Goal: Communication & Community: Share content

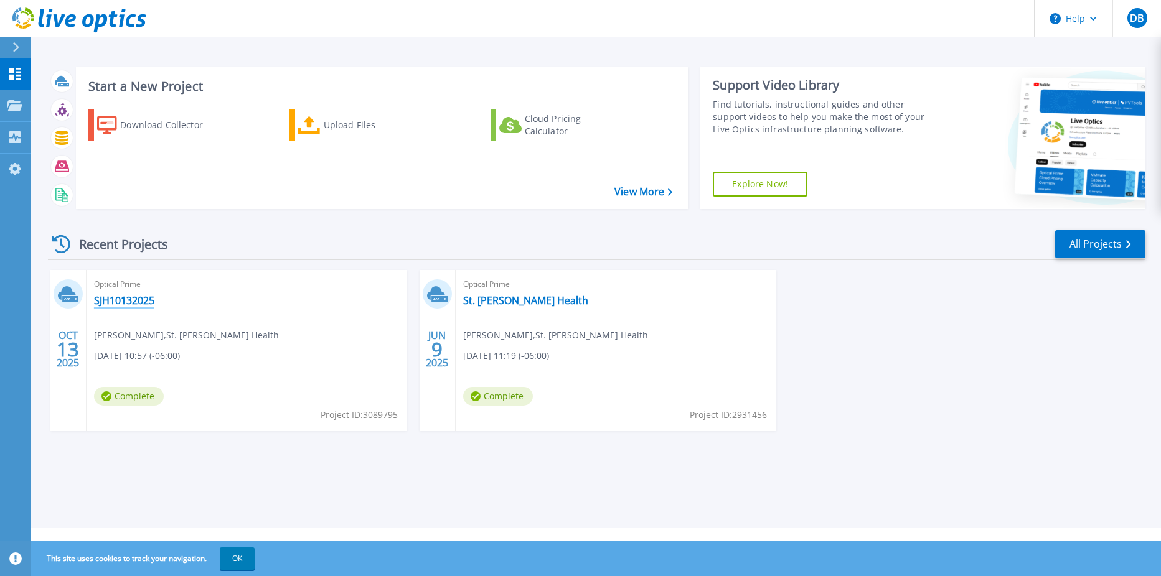
click at [129, 302] on link "SJH10132025" at bounding box center [124, 300] width 60 height 12
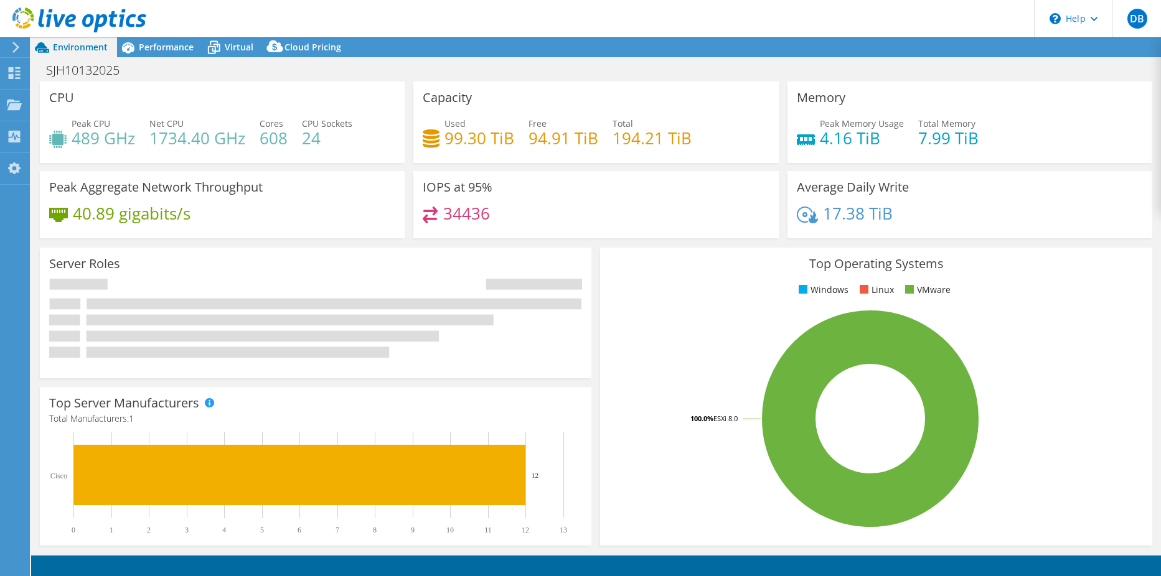
select select "USD"
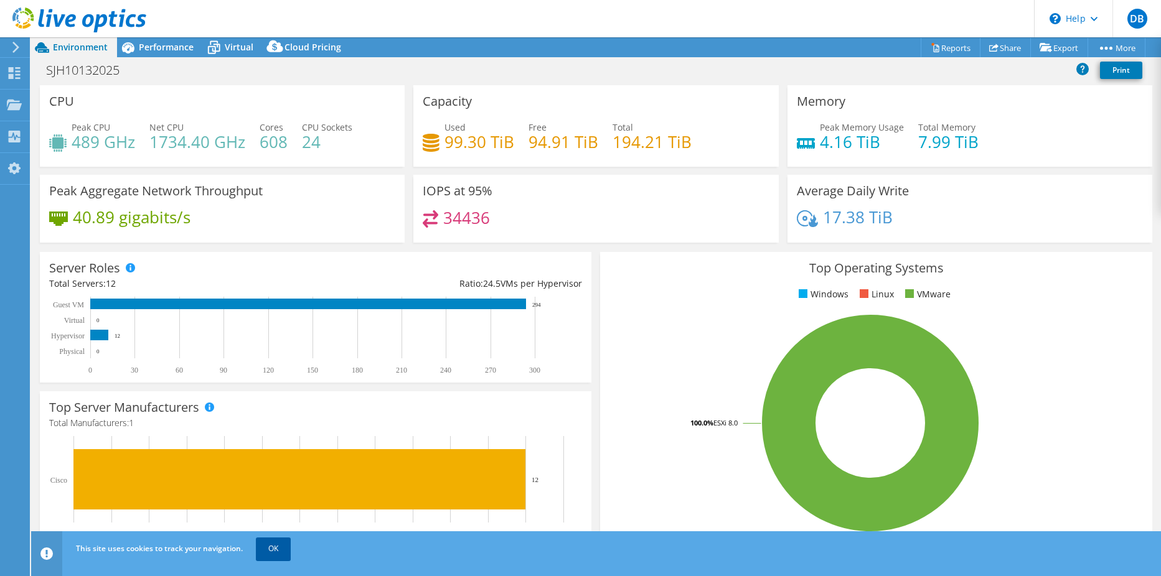
click at [266, 541] on link "OK" at bounding box center [273, 549] width 35 height 22
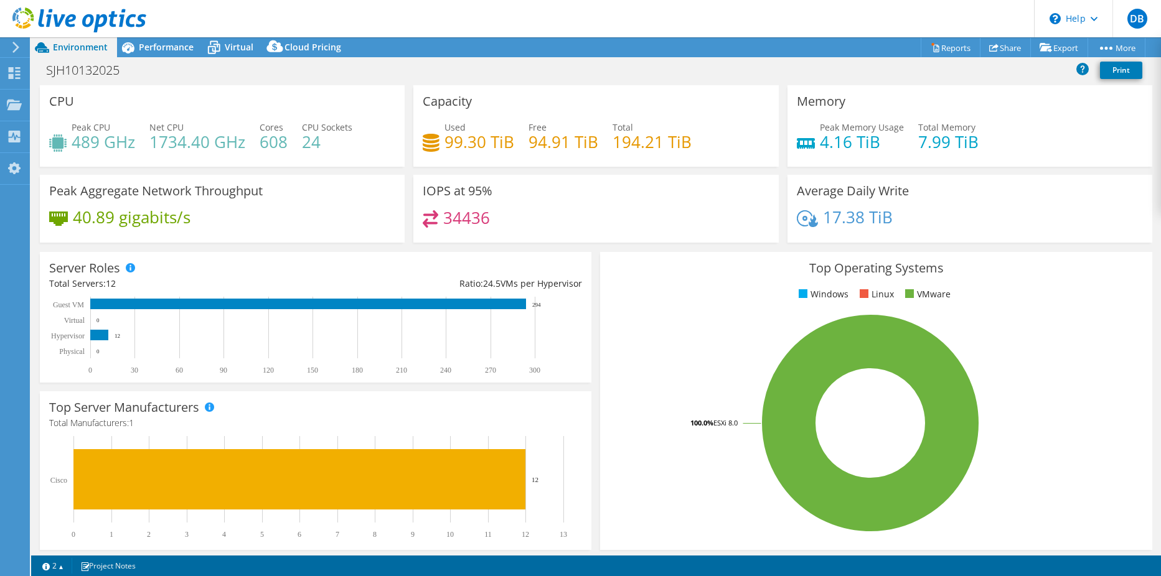
click at [19, 45] on icon at bounding box center [15, 47] width 9 height 11
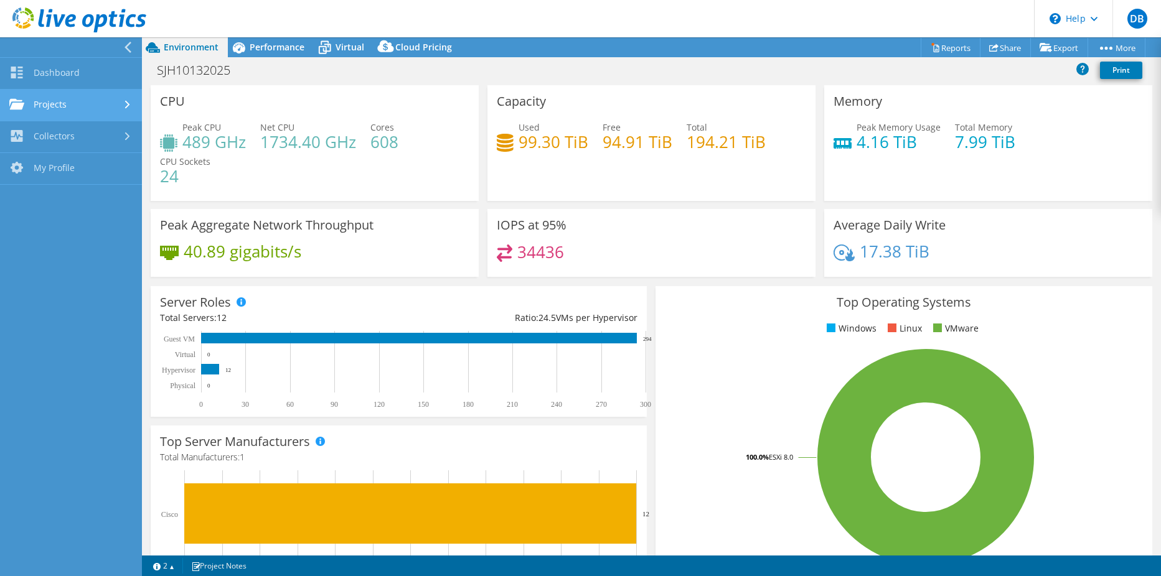
click at [108, 109] on link "Projects" at bounding box center [71, 106] width 142 height 32
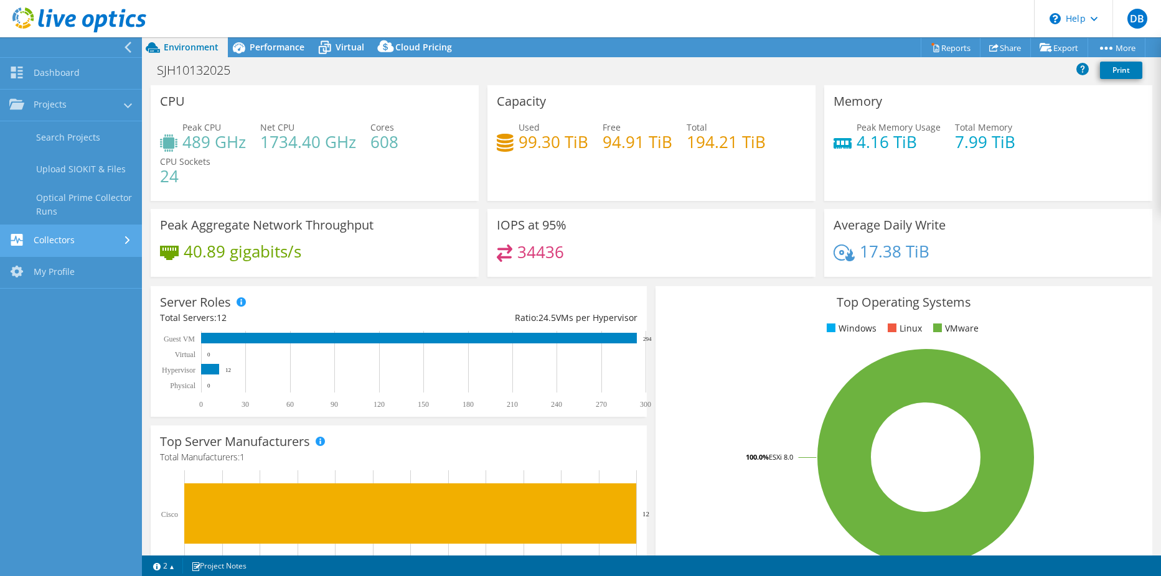
click at [107, 245] on link "Collectors" at bounding box center [71, 241] width 142 height 32
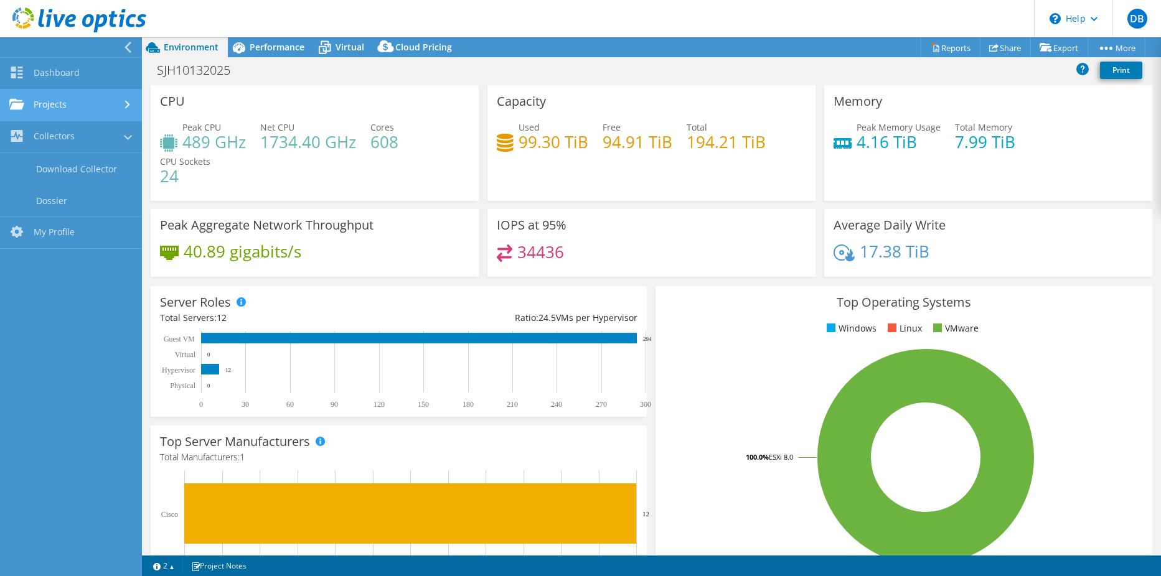
click at [96, 108] on link "Projects" at bounding box center [71, 106] width 142 height 32
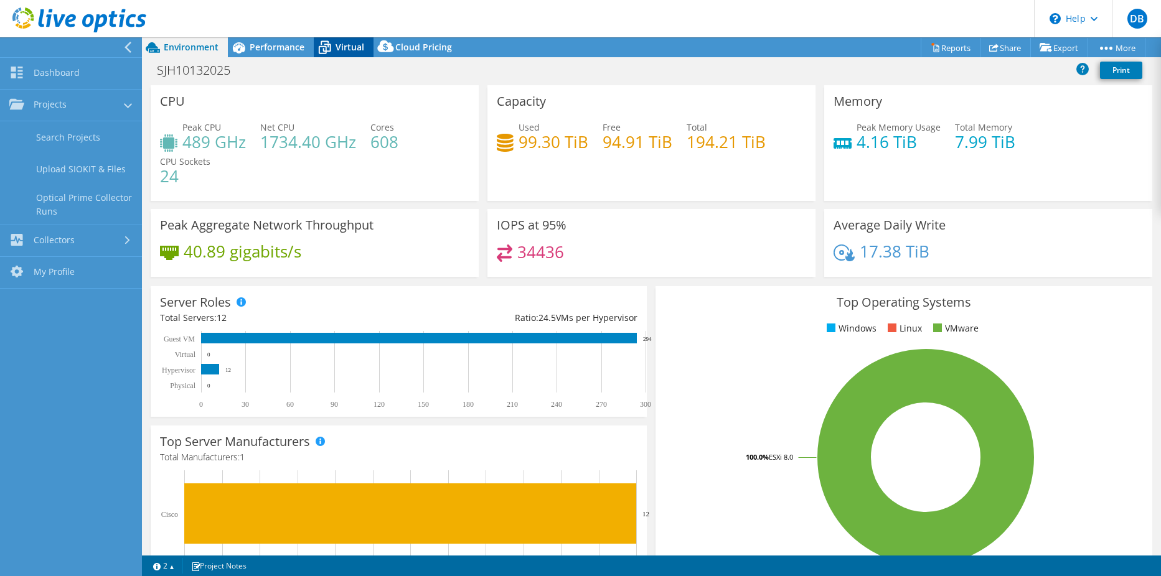
click at [337, 49] on span "Virtual" at bounding box center [349, 47] width 29 height 12
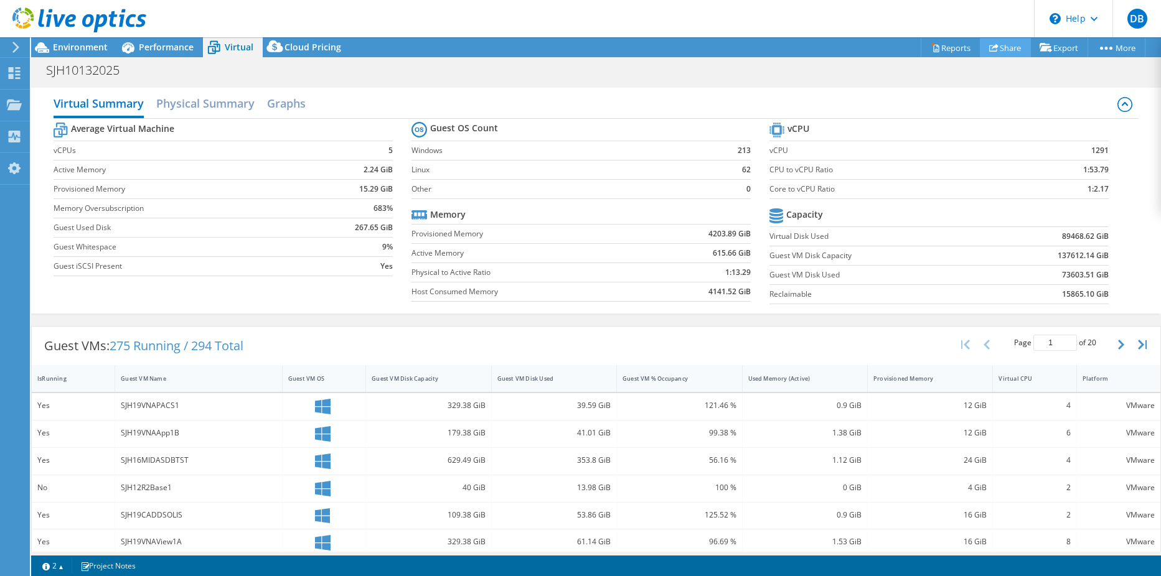
click at [989, 44] on icon at bounding box center [993, 47] width 9 height 9
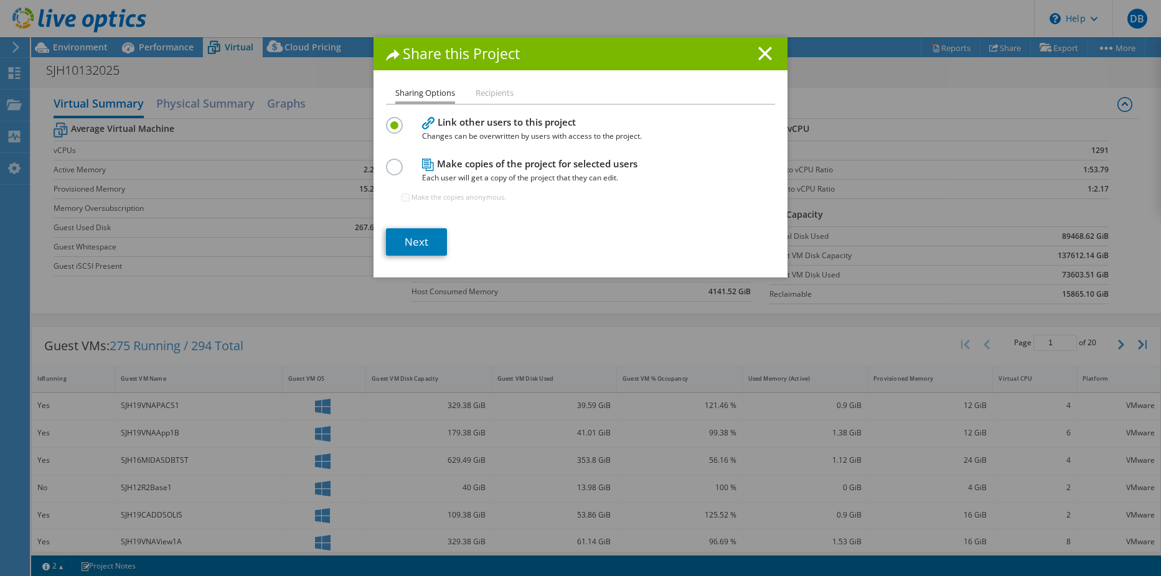
click at [498, 169] on h4 "Make copies of the project for selected users Each user will get a copy of the …" at bounding box center [577, 171] width 311 height 28
click at [390, 162] on label at bounding box center [397, 160] width 22 height 3
click at [0, 0] on input "radio" at bounding box center [0, 0] width 0 height 0
click at [426, 229] on link "Next" at bounding box center [416, 241] width 61 height 27
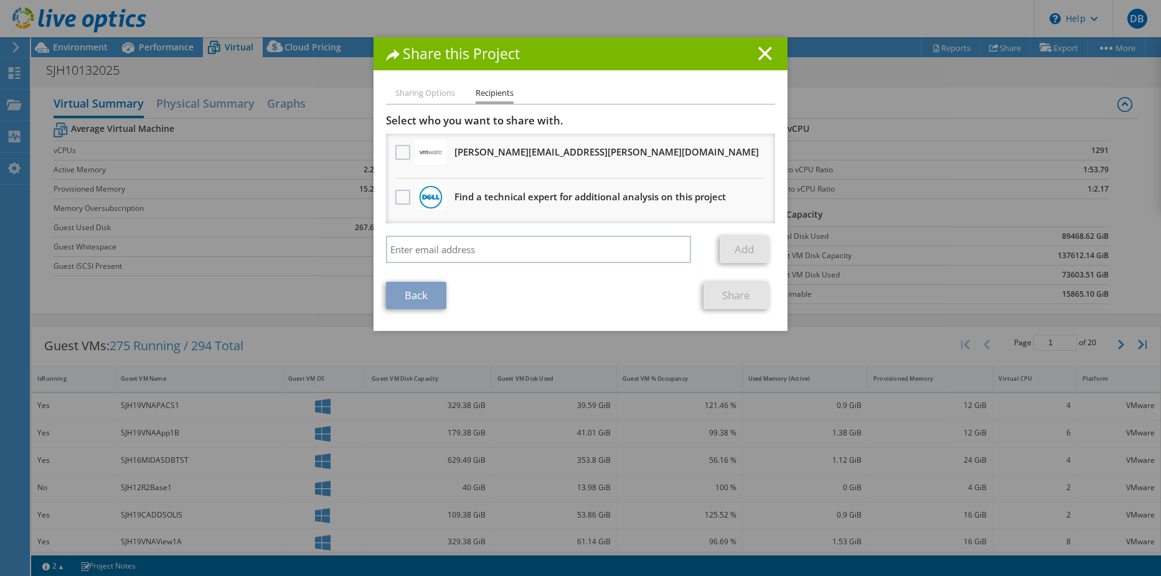
click at [386, 150] on li "bryan.sullins@broadcom.com Will receive an anonymous copy" at bounding box center [580, 156] width 389 height 45
click at [395, 149] on label at bounding box center [404, 152] width 18 height 15
click at [0, 0] on input "checkbox" at bounding box center [0, 0] width 0 height 0
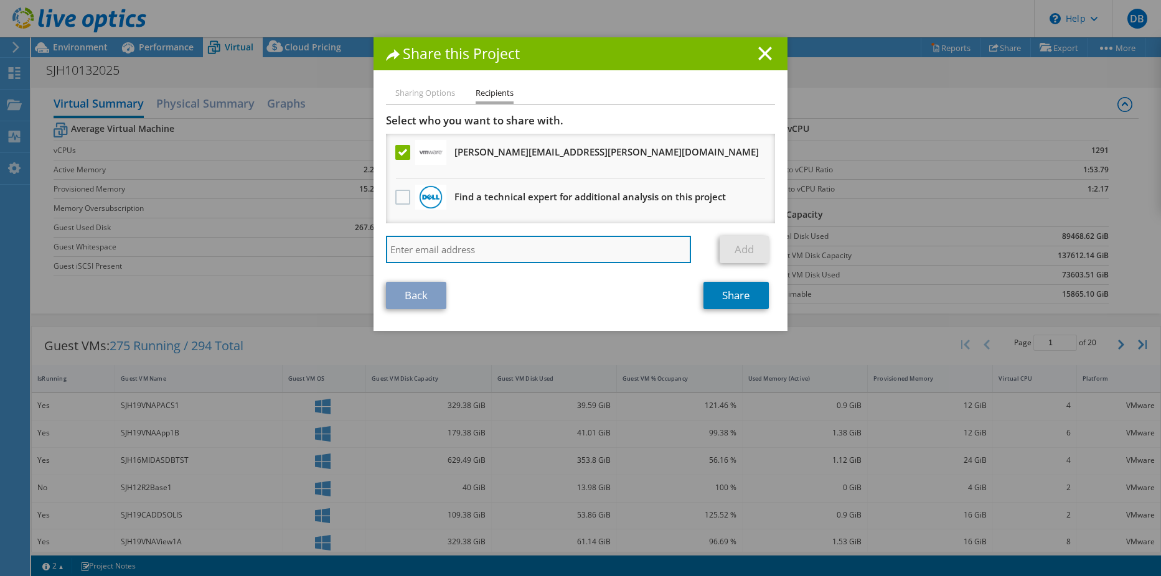
click at [542, 244] on input "search" at bounding box center [538, 249] width 305 height 27
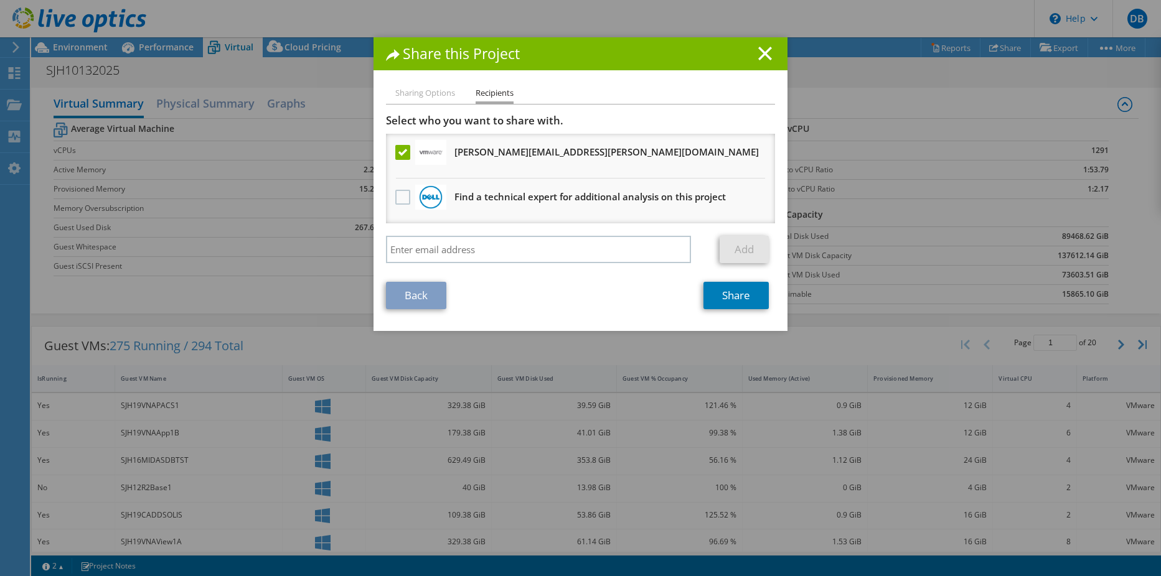
click at [473, 229] on div "Select who you want to share with. All project copies will be anonymous. bryan.…" at bounding box center [580, 192] width 389 height 156
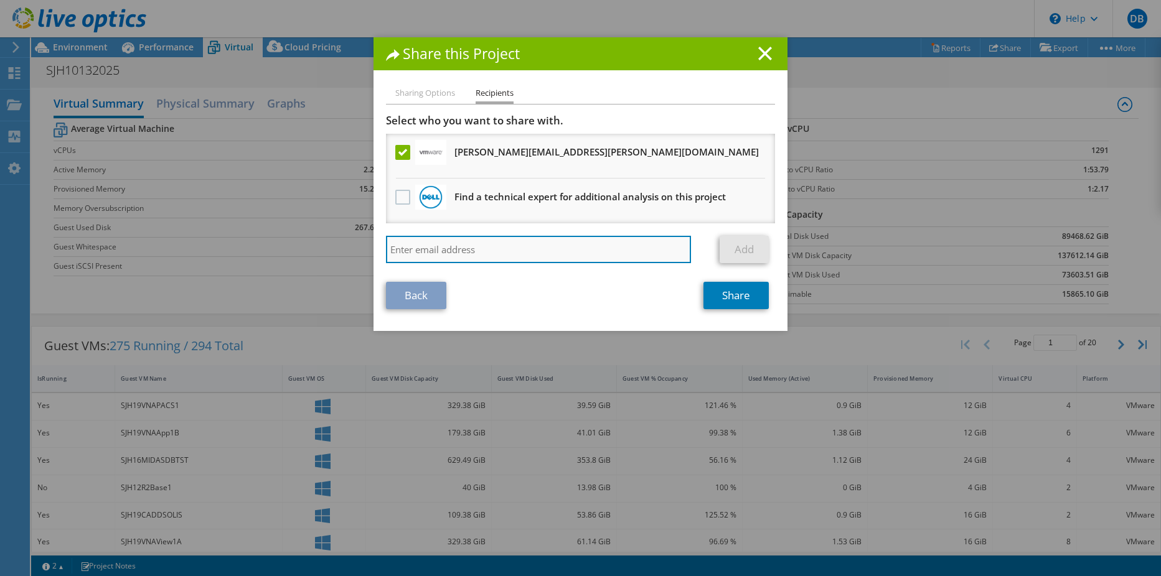
click at [474, 242] on input "search" at bounding box center [538, 249] width 305 height 27
type input "twertenbruch@stjohns.health"
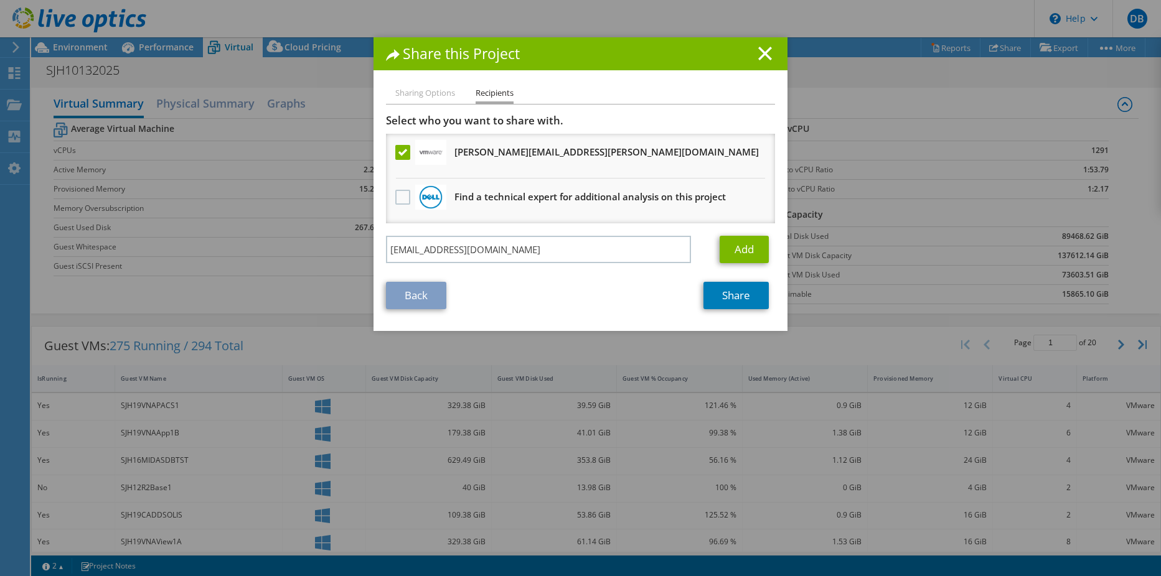
click at [438, 98] on li "Sharing Options" at bounding box center [425, 94] width 60 height 16
click at [428, 92] on li "Sharing Options" at bounding box center [425, 94] width 60 height 16
click at [405, 296] on link "Back" at bounding box center [416, 295] width 60 height 27
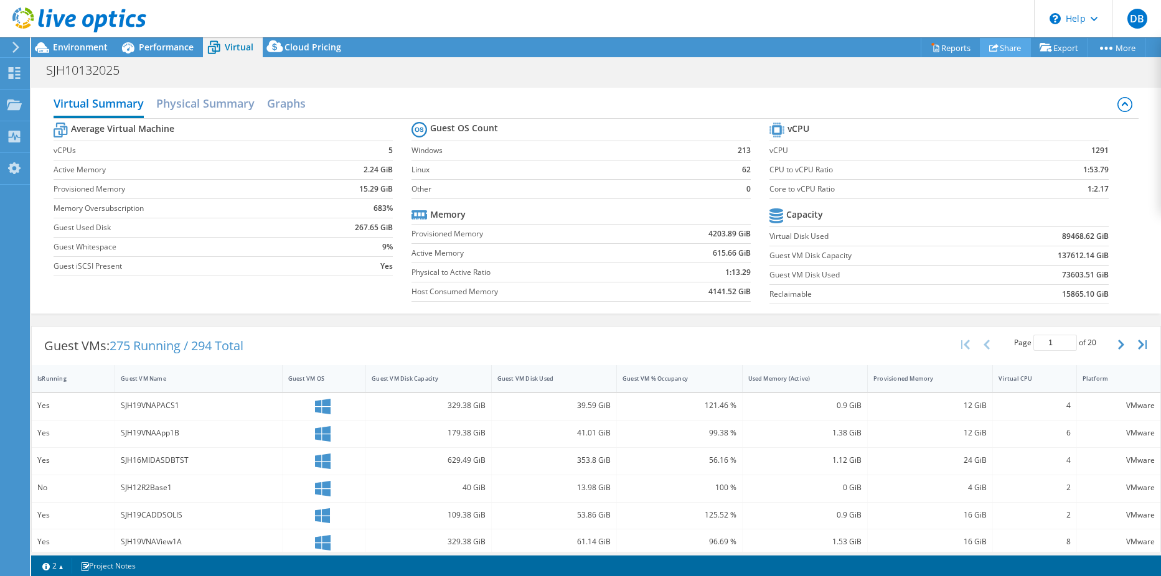
click at [997, 49] on link "Share" at bounding box center [1005, 47] width 51 height 19
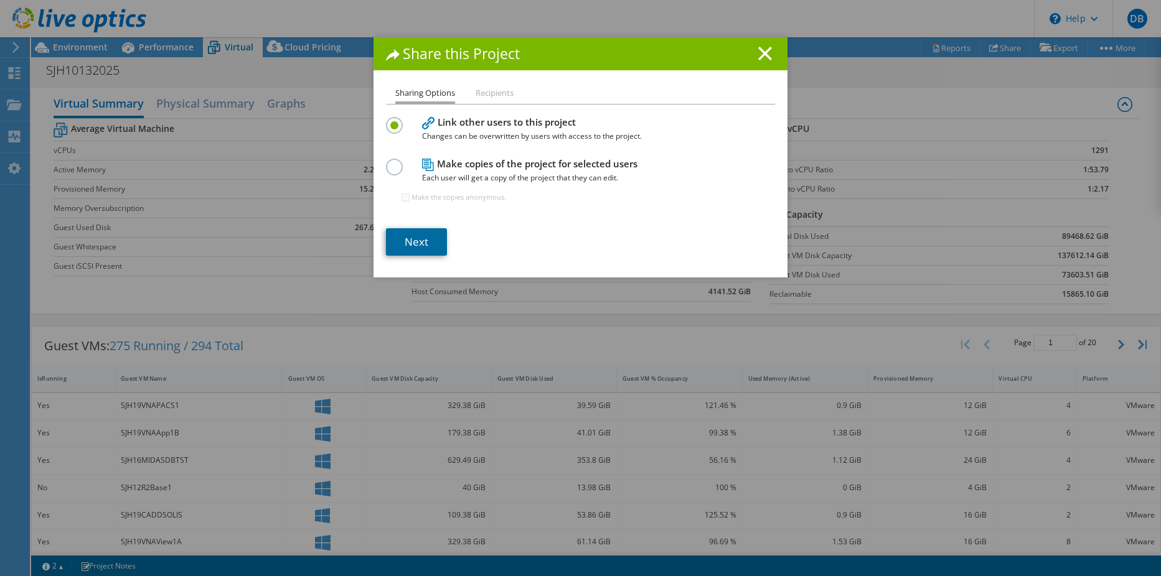
click at [420, 237] on link "Next" at bounding box center [416, 241] width 61 height 27
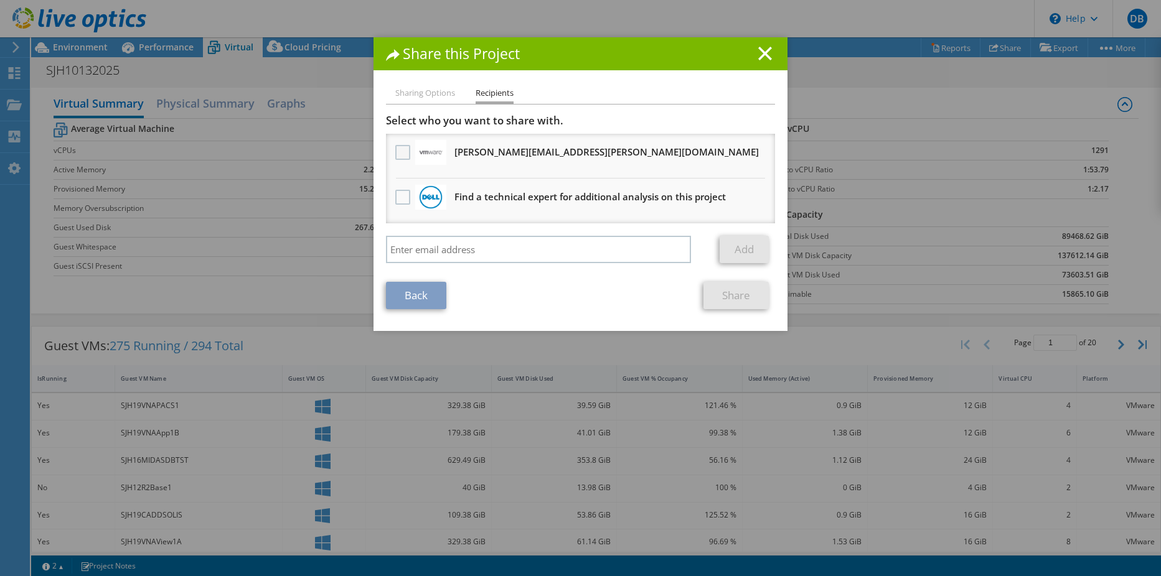
click at [397, 147] on label at bounding box center [404, 152] width 18 height 15
click at [0, 0] on input "checkbox" at bounding box center [0, 0] width 0 height 0
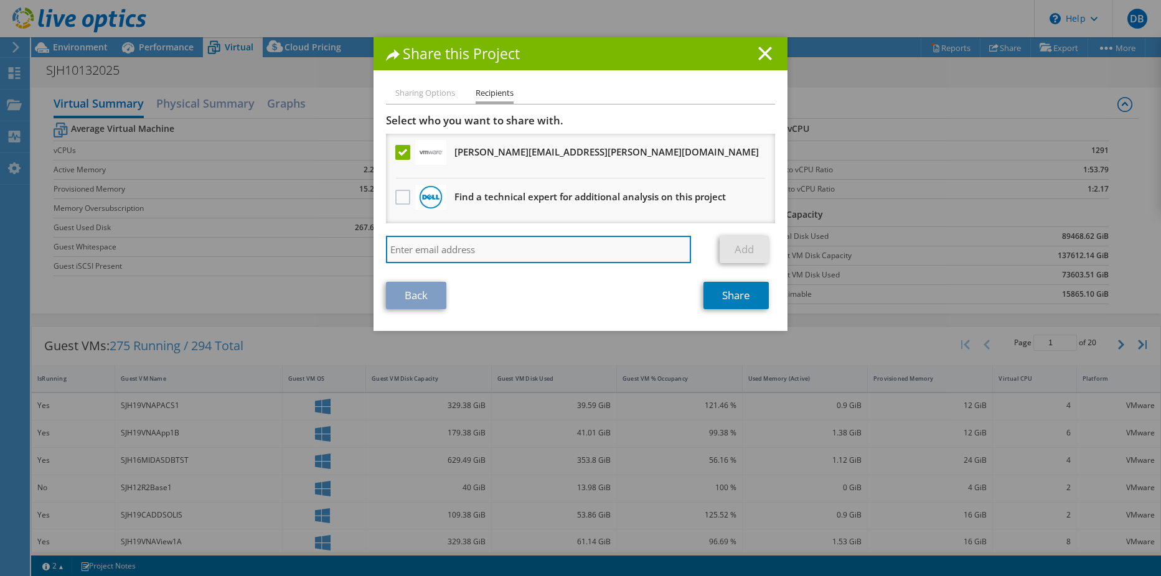
click at [480, 246] on input "search" at bounding box center [538, 249] width 305 height 27
type input "andy.milewski@broadcomcom.com"
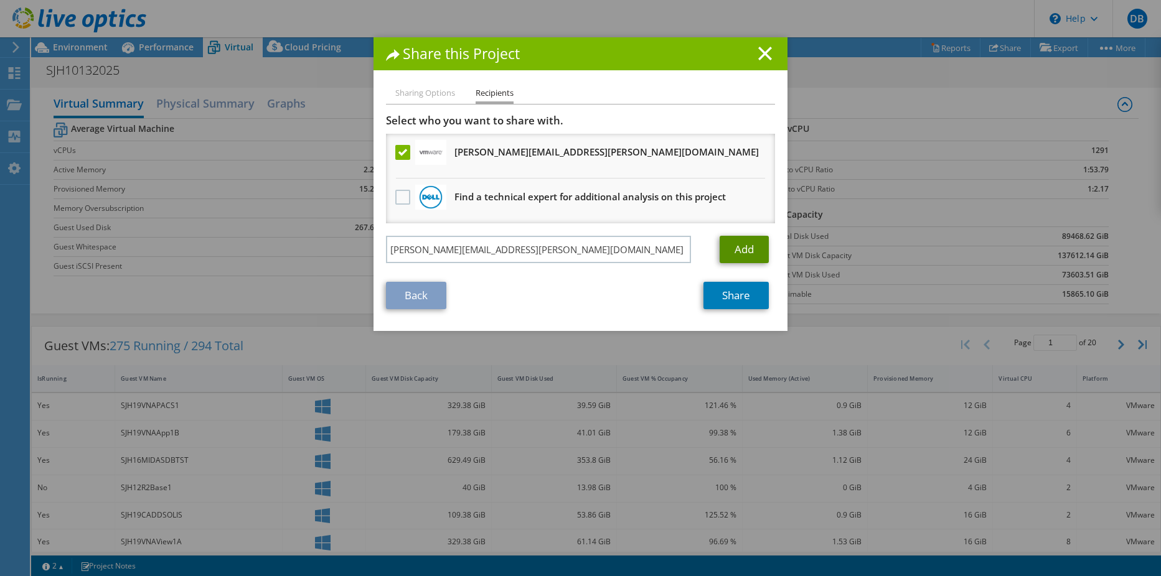
click at [746, 250] on link "Add" at bounding box center [743, 249] width 49 height 27
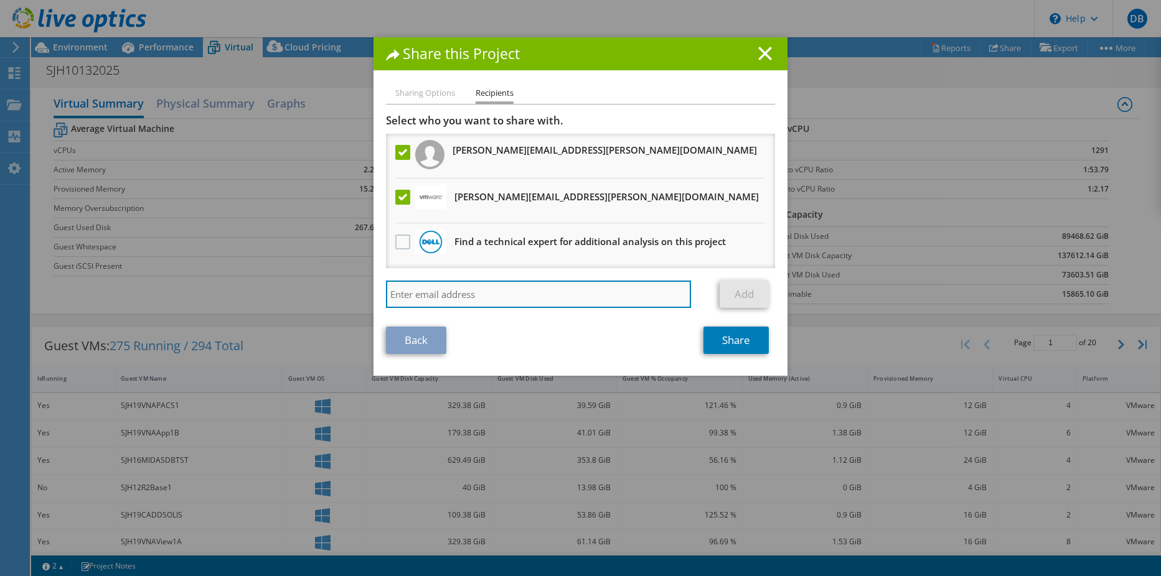
click at [466, 290] on input "search" at bounding box center [538, 294] width 305 height 27
type input "dbowen@stjohns.health"
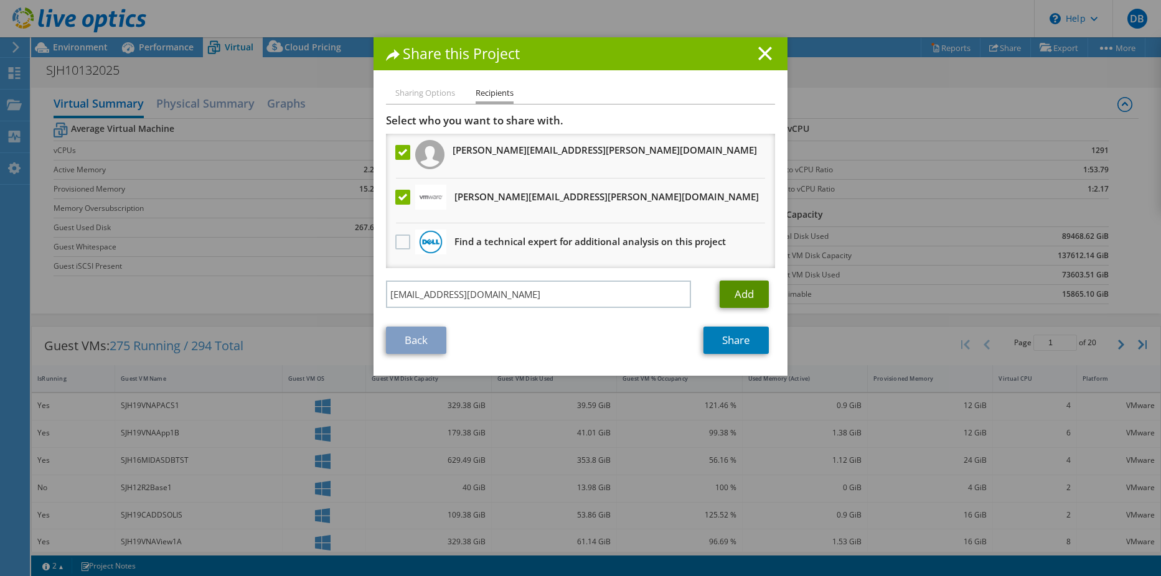
click at [729, 293] on link "Add" at bounding box center [743, 294] width 49 height 27
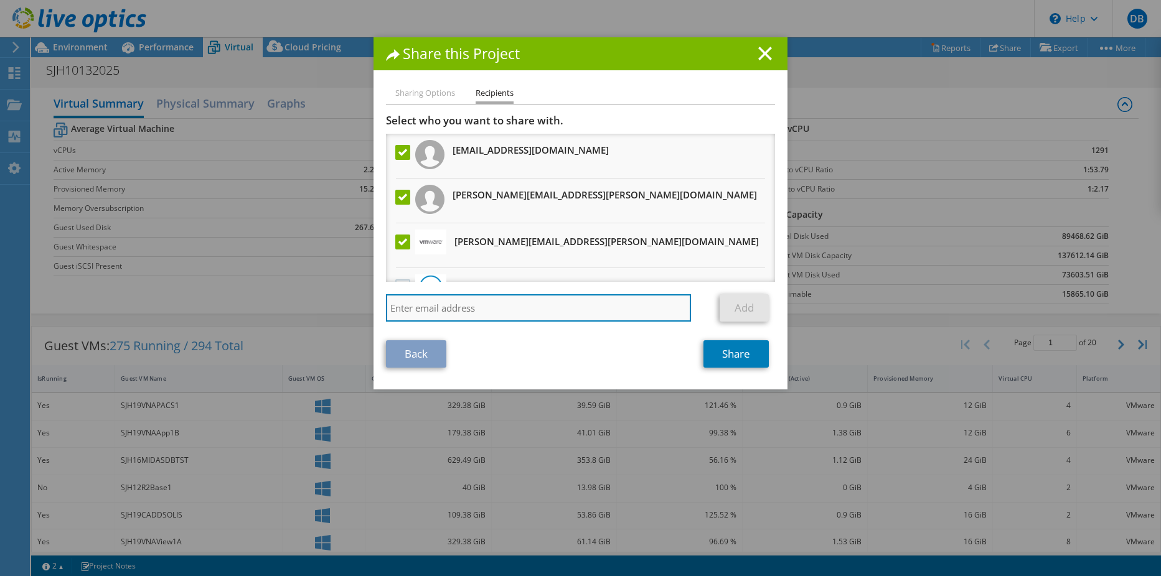
click at [516, 301] on input "search" at bounding box center [538, 307] width 305 height 27
click at [401, 194] on label at bounding box center [404, 197] width 18 height 15
click at [0, 0] on input "checkbox" at bounding box center [0, 0] width 0 height 0
click at [498, 310] on input "search" at bounding box center [538, 307] width 305 height 27
type input "andy.milewski@broadcom.com"
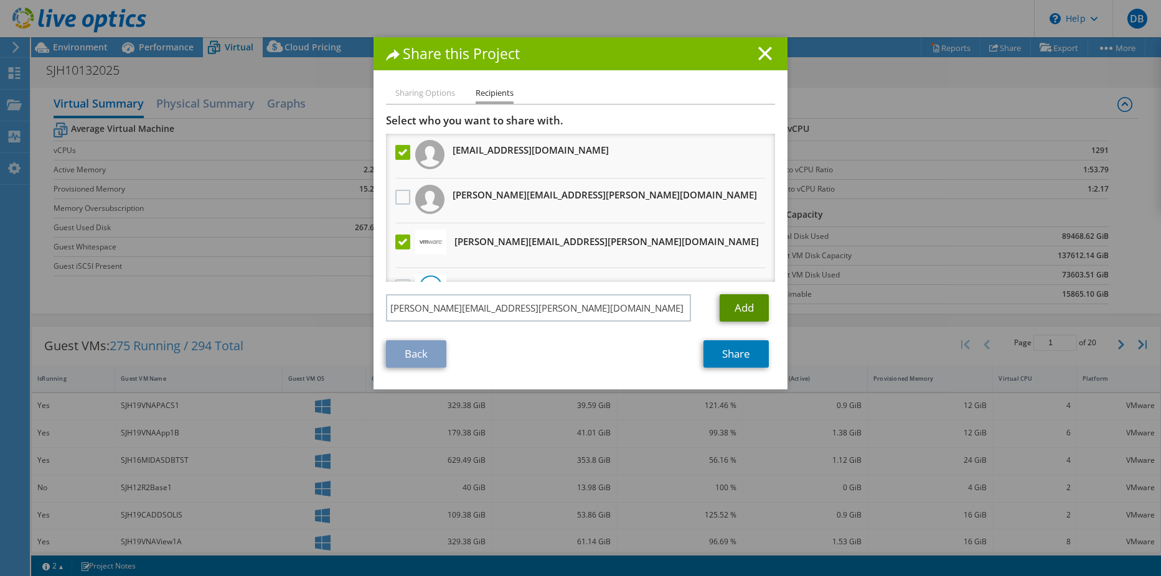
click at [750, 304] on link "Add" at bounding box center [743, 307] width 49 height 27
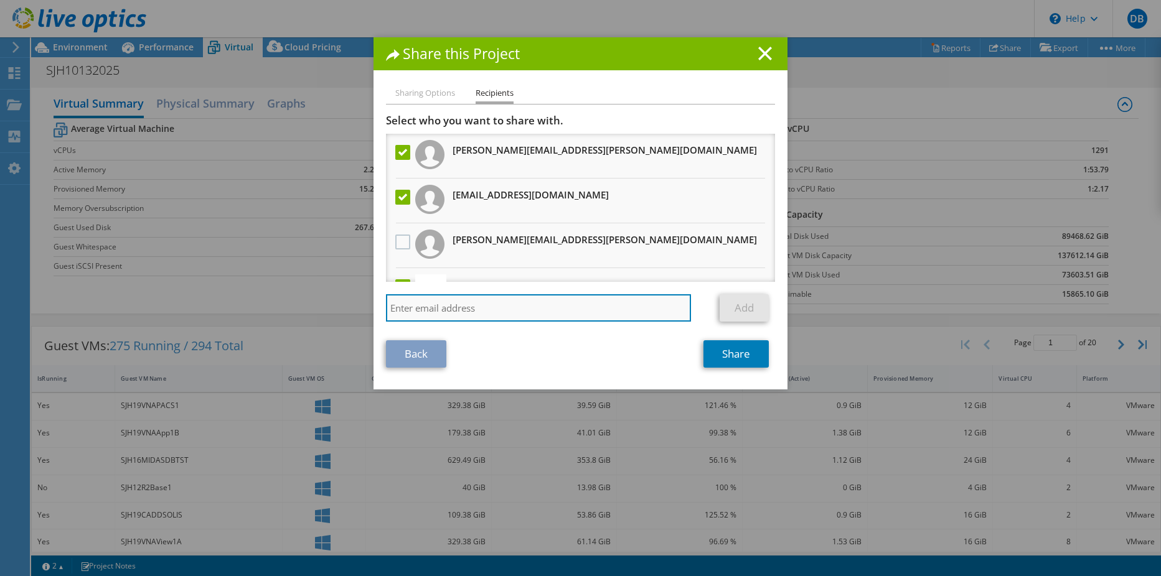
click at [546, 308] on input "search" at bounding box center [538, 307] width 305 height 27
type input "bfadala@stjohns.health"
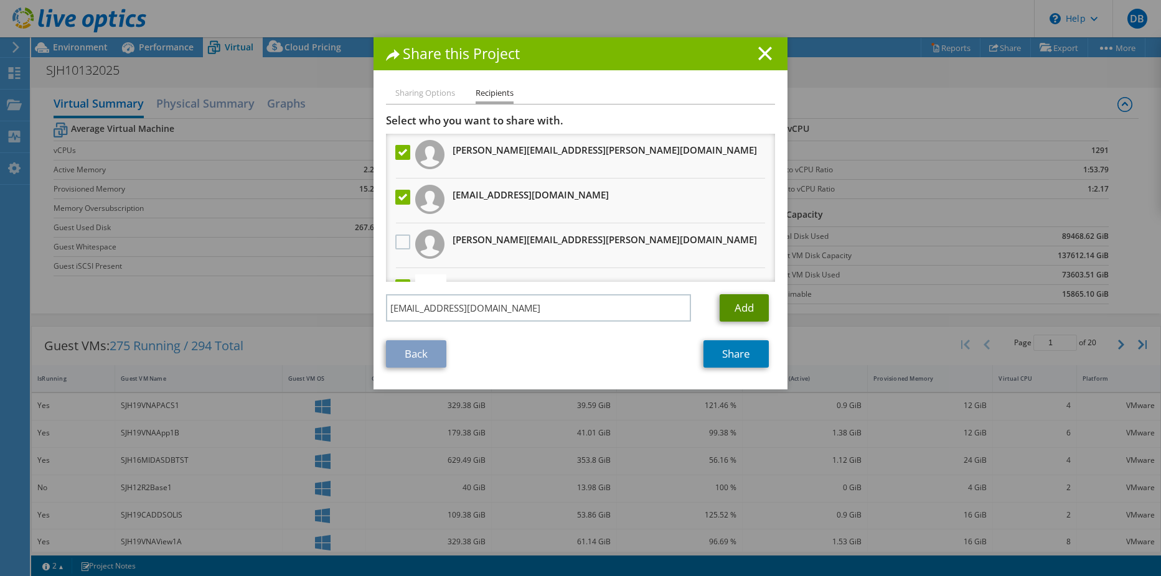
click at [744, 306] on link "Add" at bounding box center [743, 307] width 49 height 27
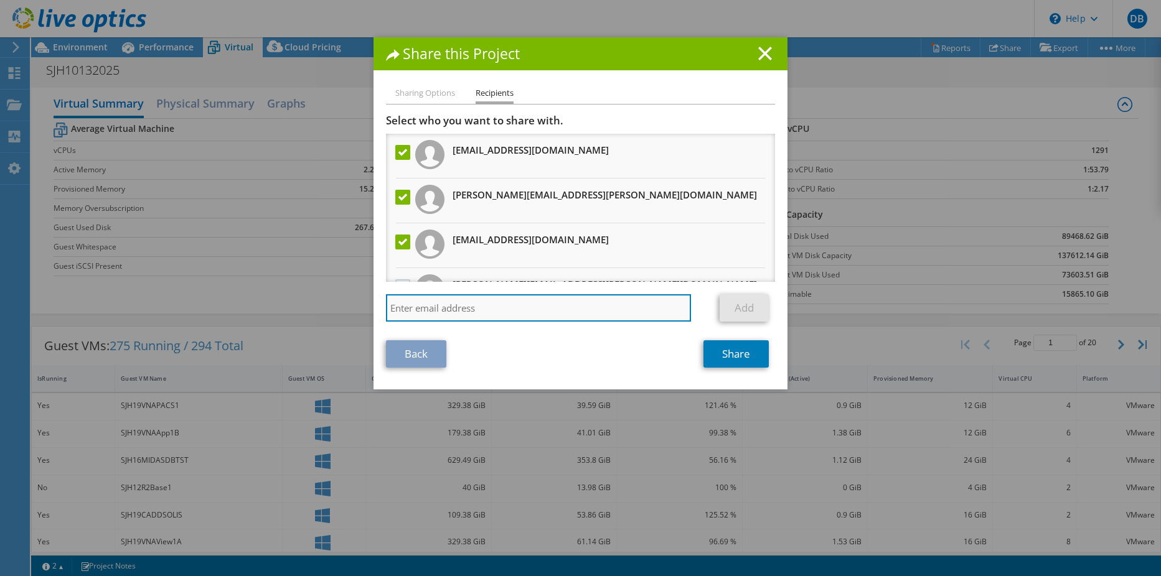
click at [547, 311] on input "search" at bounding box center [538, 307] width 305 height 27
type input "twertenbruch@stjohns.health"
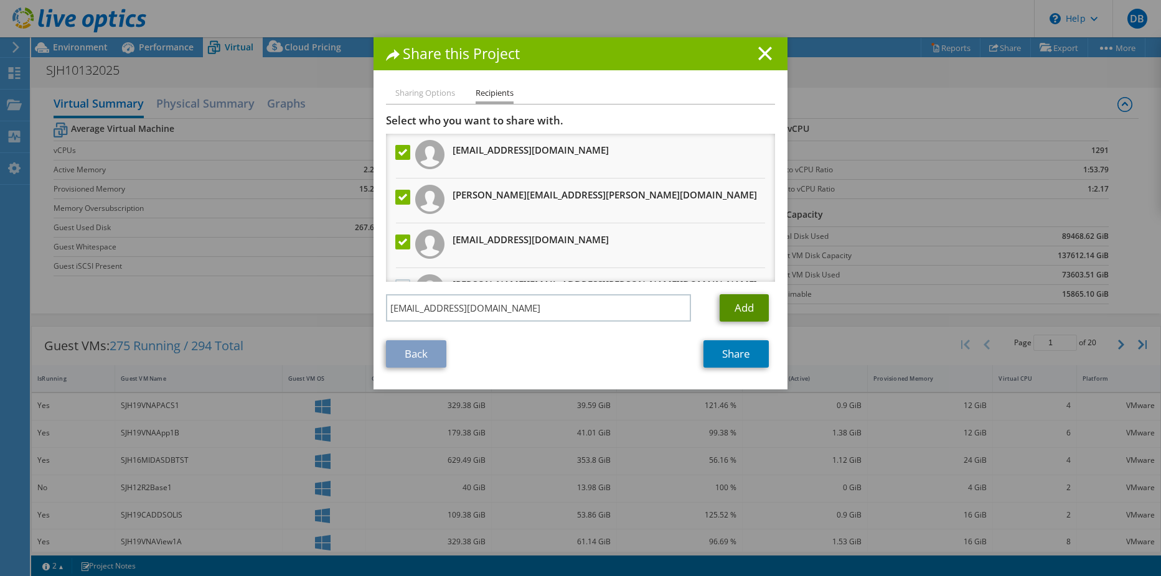
click at [744, 296] on link "Add" at bounding box center [743, 307] width 49 height 27
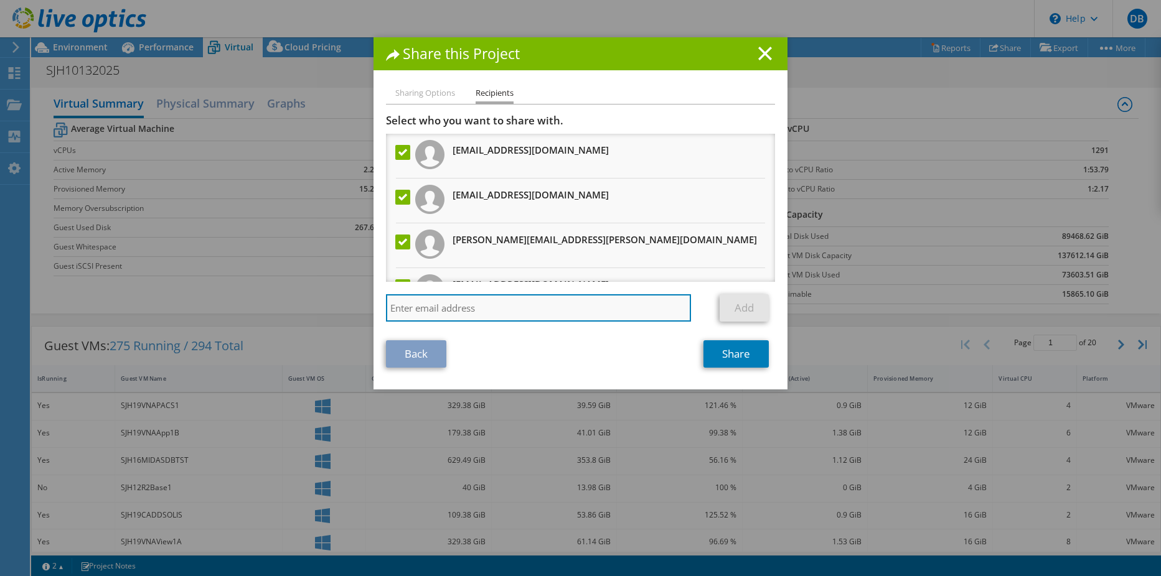
click at [432, 314] on input "search" at bounding box center [538, 307] width 305 height 27
type input "brandon.neil@27virtual.com"
drag, startPoint x: 529, startPoint y: 314, endPoint x: 344, endPoint y: 312, distance: 185.5
click at [344, 312] on div "Share this Project Sharing Options Recipients Link other users to this project …" at bounding box center [580, 288] width 1161 height 502
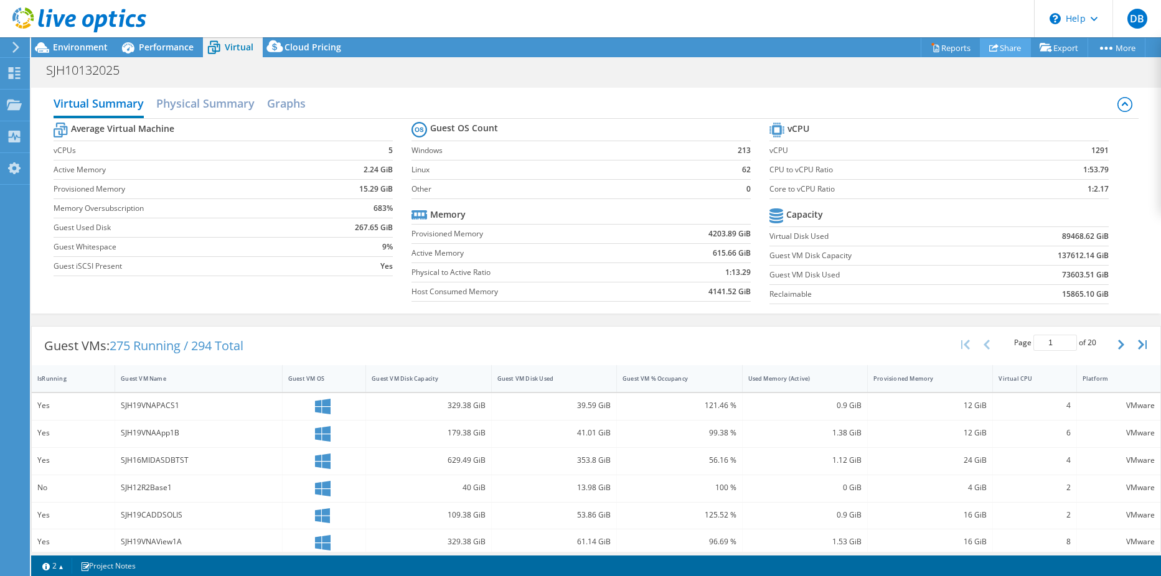
click at [1001, 51] on link "Share" at bounding box center [1005, 47] width 51 height 19
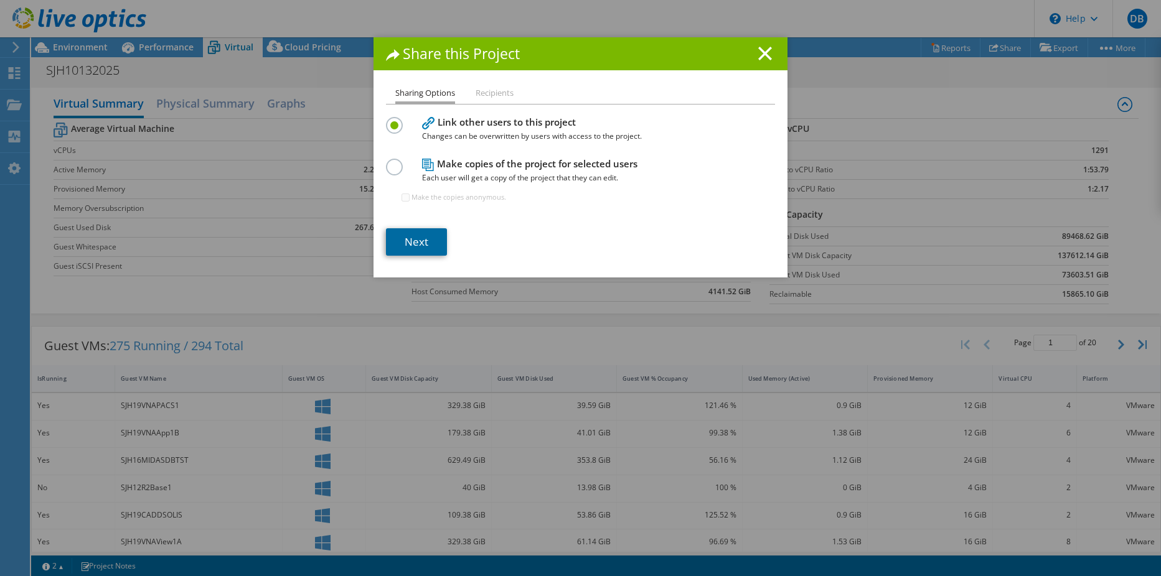
click at [430, 237] on link "Next" at bounding box center [416, 241] width 61 height 27
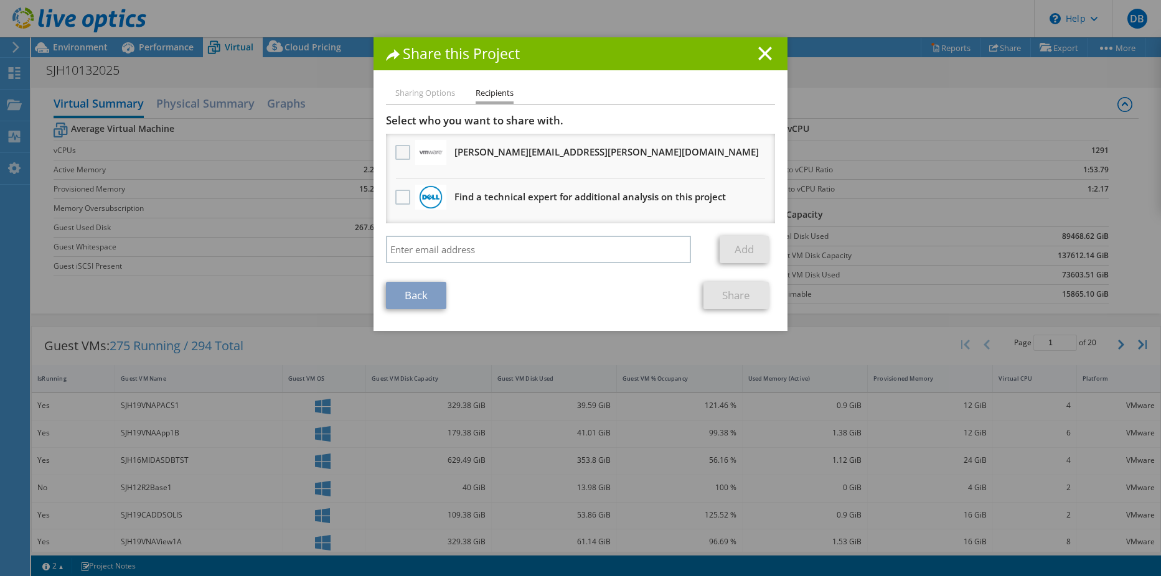
click at [402, 149] on label at bounding box center [404, 152] width 18 height 15
click at [0, 0] on input "checkbox" at bounding box center [0, 0] width 0 height 0
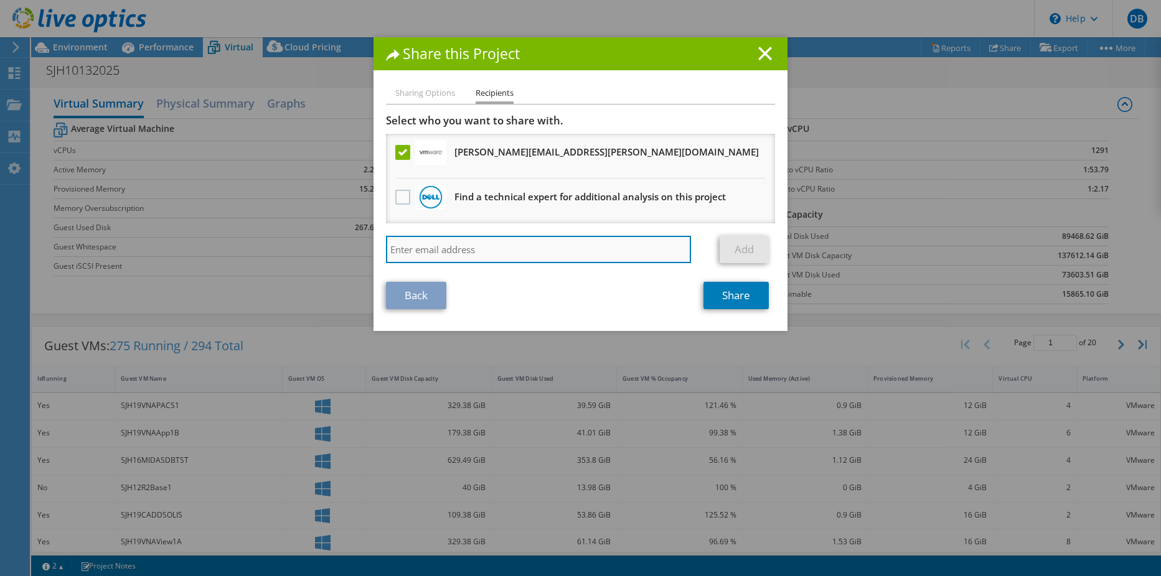
click at [457, 251] on input "search" at bounding box center [538, 249] width 305 height 27
paste input "brandon.neill@27virtual.com"
type input "brandon.neill@27virtual.com"
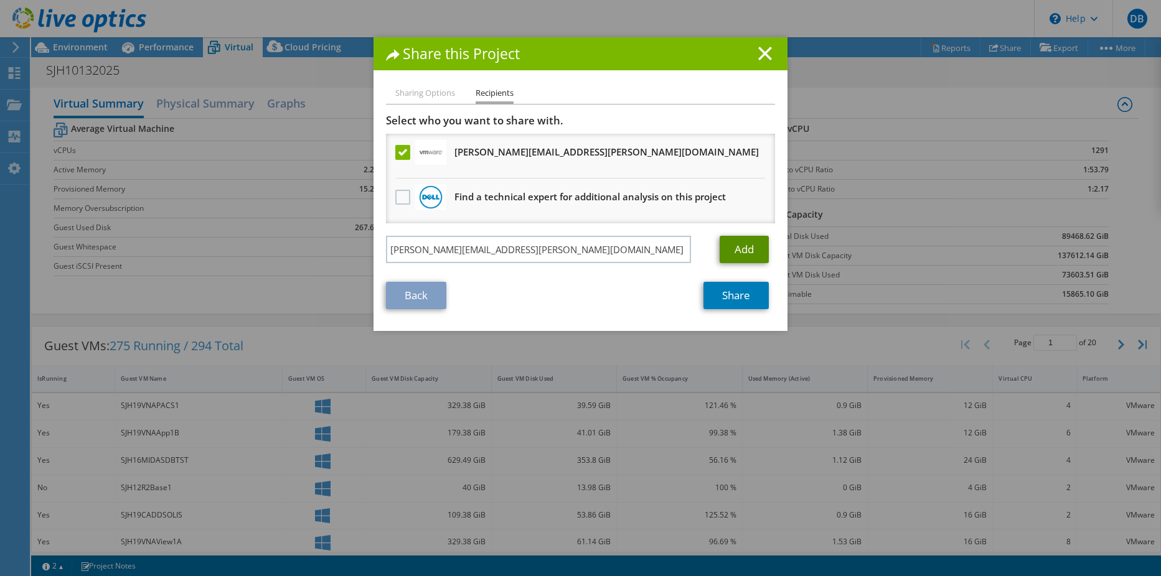
click at [751, 248] on link "Add" at bounding box center [743, 249] width 49 height 27
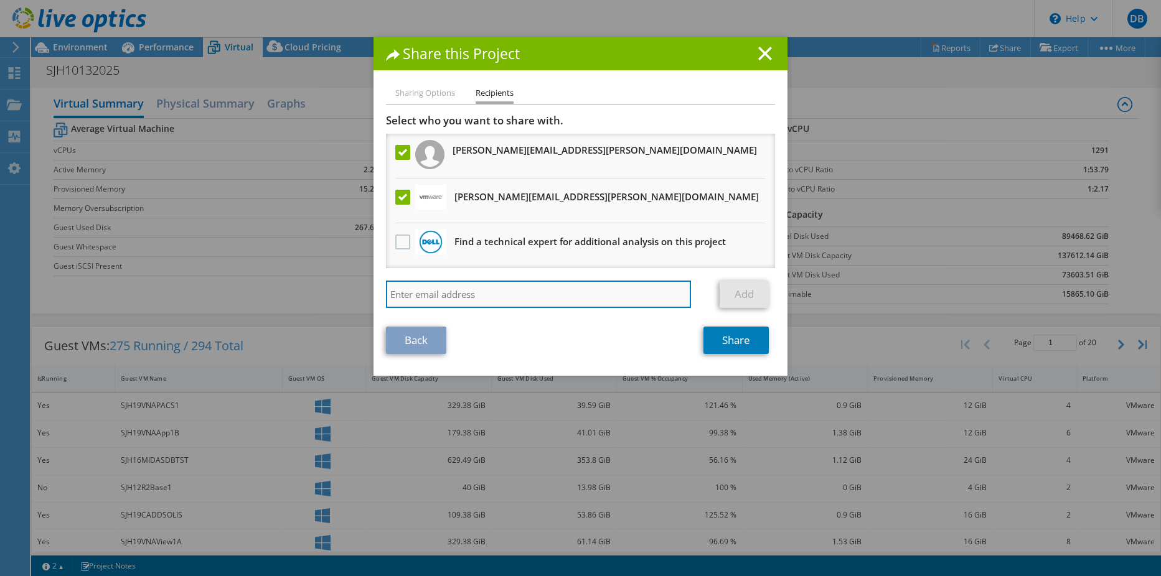
click at [519, 294] on input "search" at bounding box center [538, 294] width 305 height 27
type input "andy.milewski@broadcom.com"
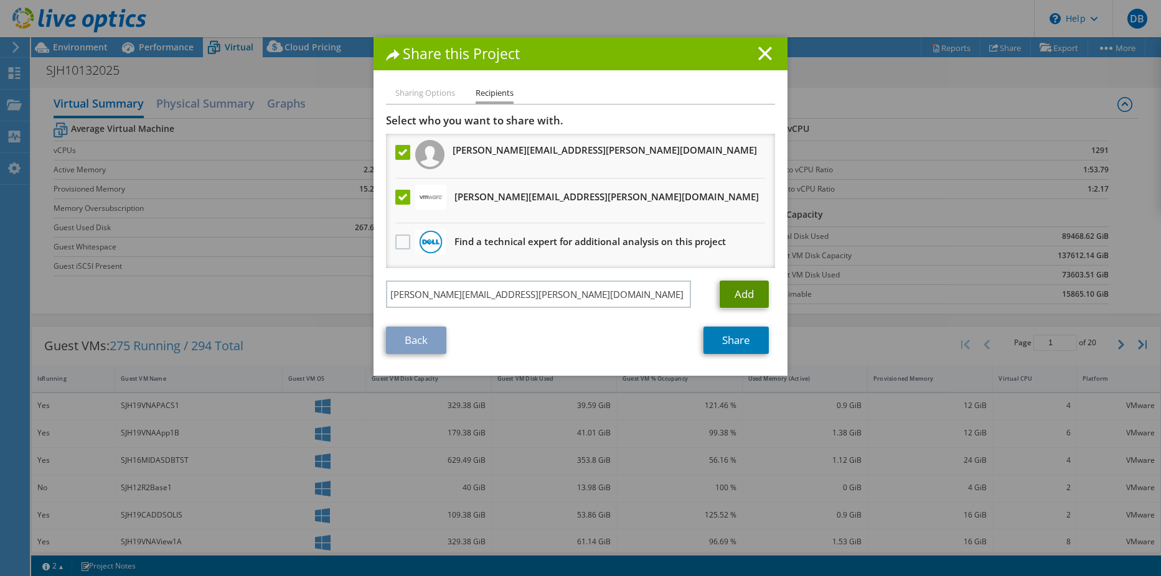
click at [732, 292] on link "Add" at bounding box center [743, 294] width 49 height 27
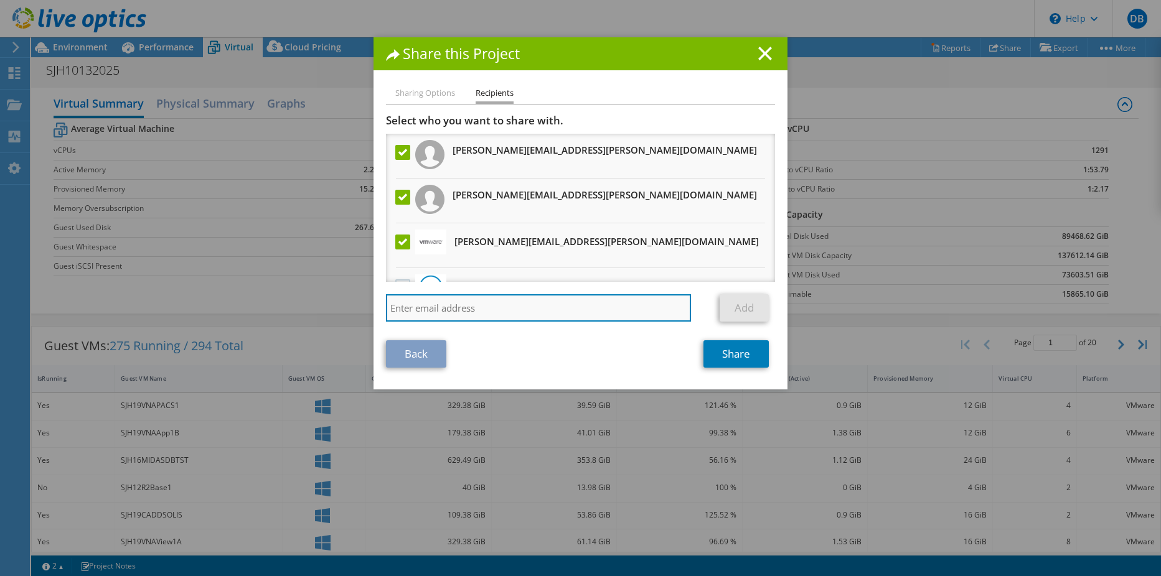
click at [482, 315] on input "search" at bounding box center [538, 307] width 305 height 27
type input "twertenbruch@stjohns.health"
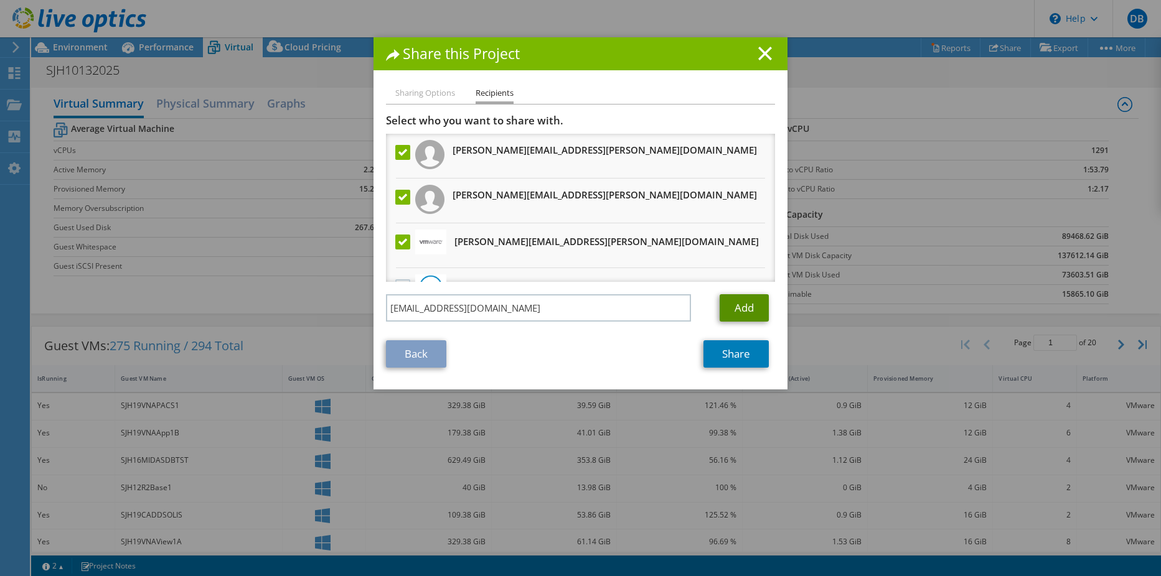
click at [733, 305] on link "Add" at bounding box center [743, 307] width 49 height 27
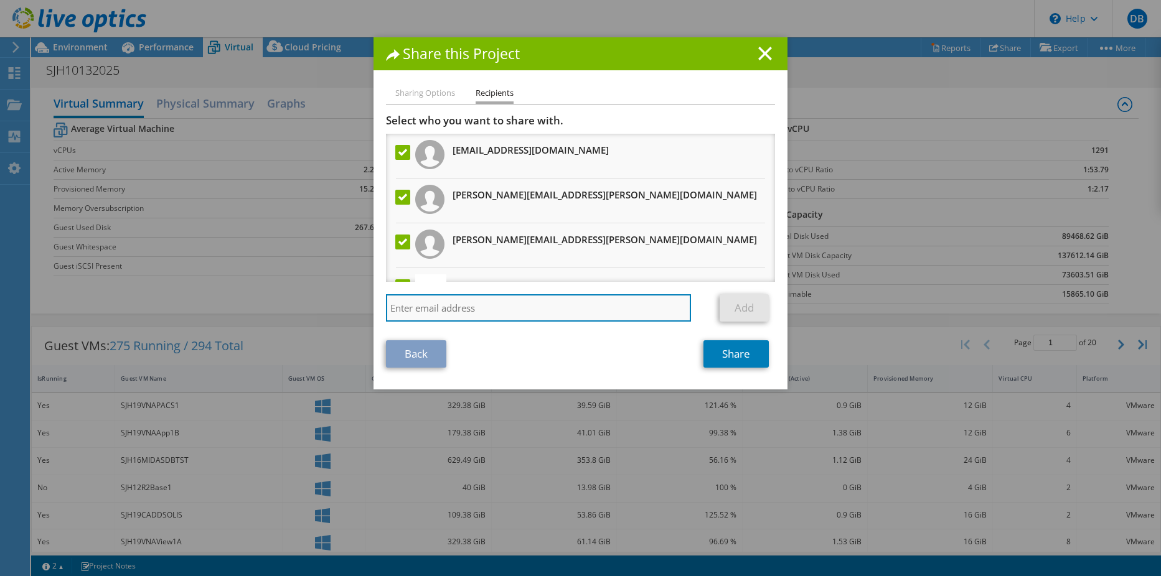
click at [591, 302] on input "search" at bounding box center [538, 307] width 305 height 27
type input "dbowen@stjohns.health"
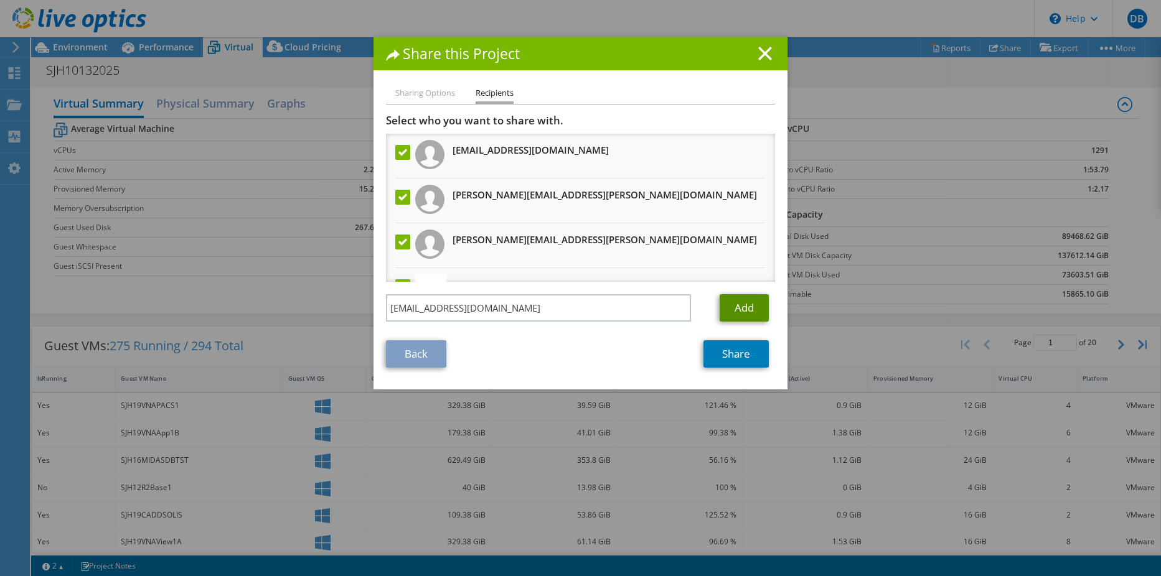
click at [749, 299] on link "Add" at bounding box center [743, 307] width 49 height 27
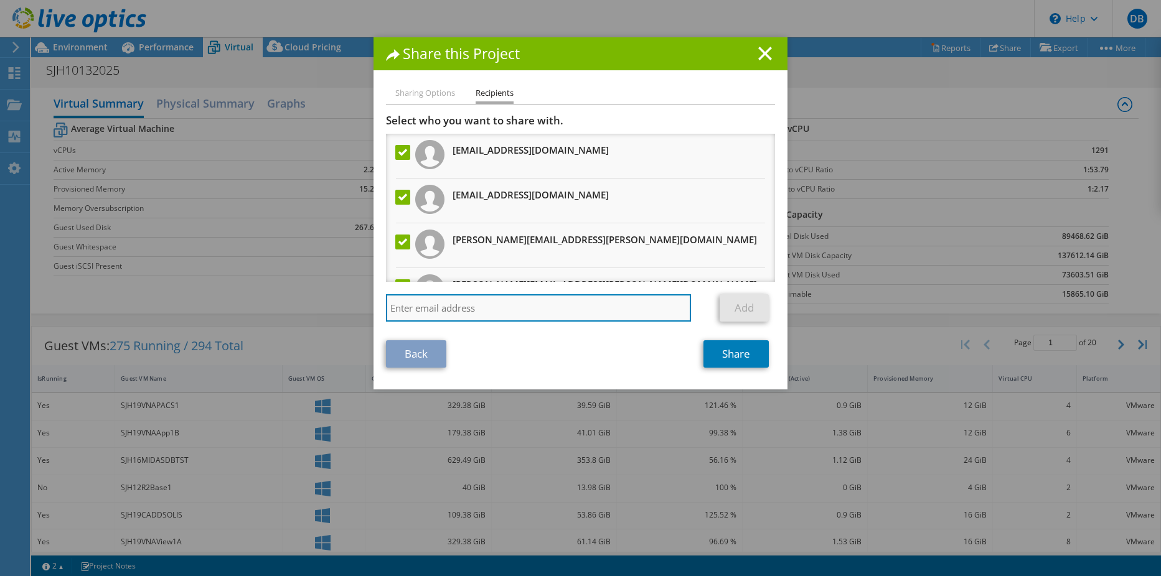
click at [583, 307] on input "search" at bounding box center [538, 307] width 305 height 27
type input "bfadala@stjohns.health"
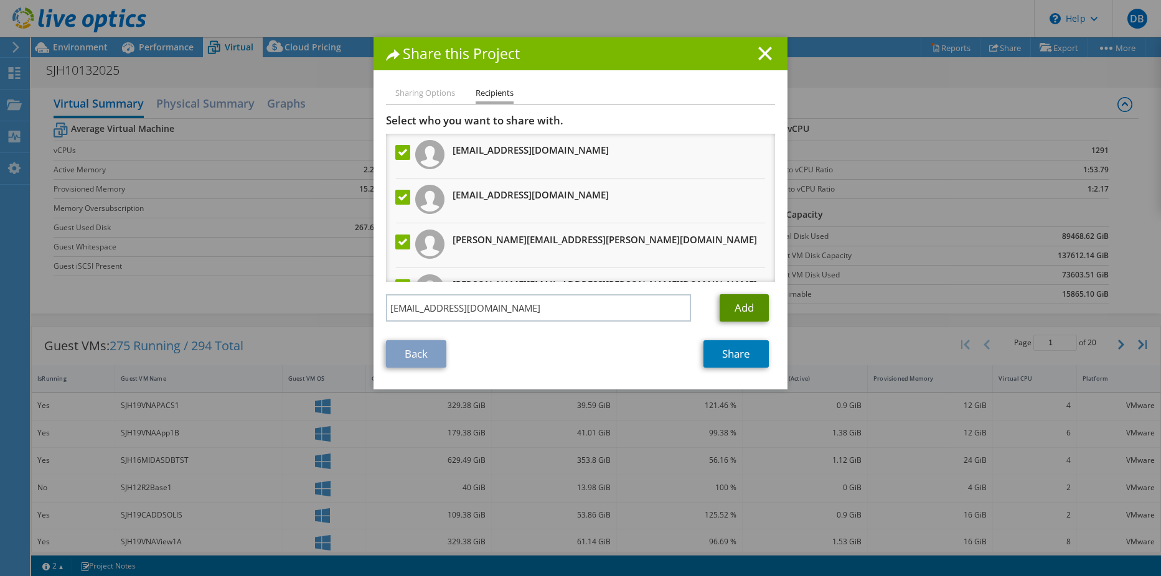
click at [749, 304] on link "Add" at bounding box center [743, 307] width 49 height 27
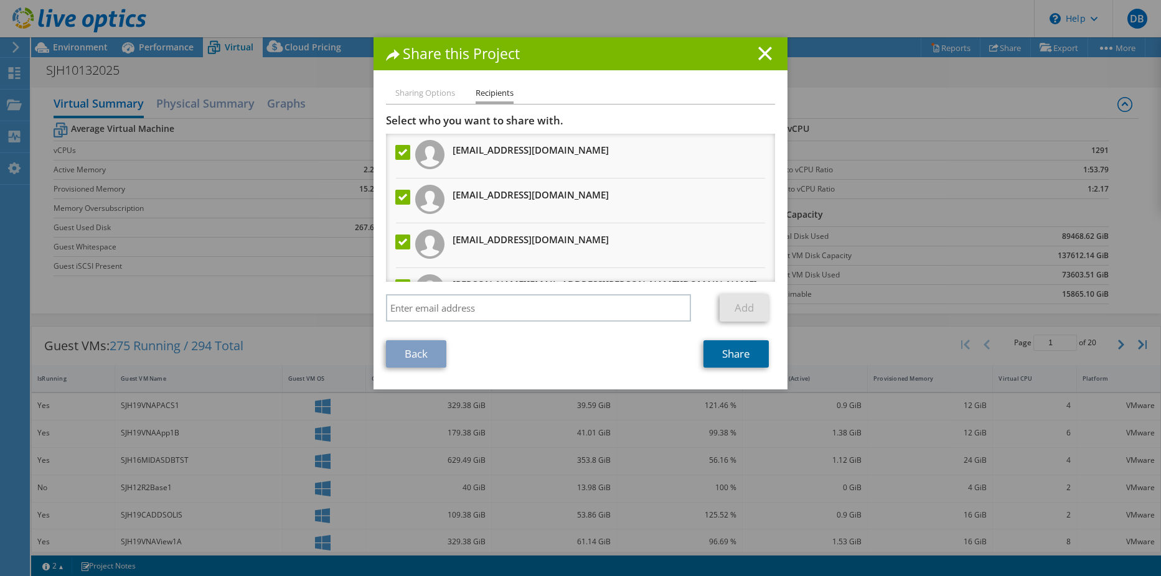
click at [721, 357] on link "Share" at bounding box center [735, 353] width 65 height 27
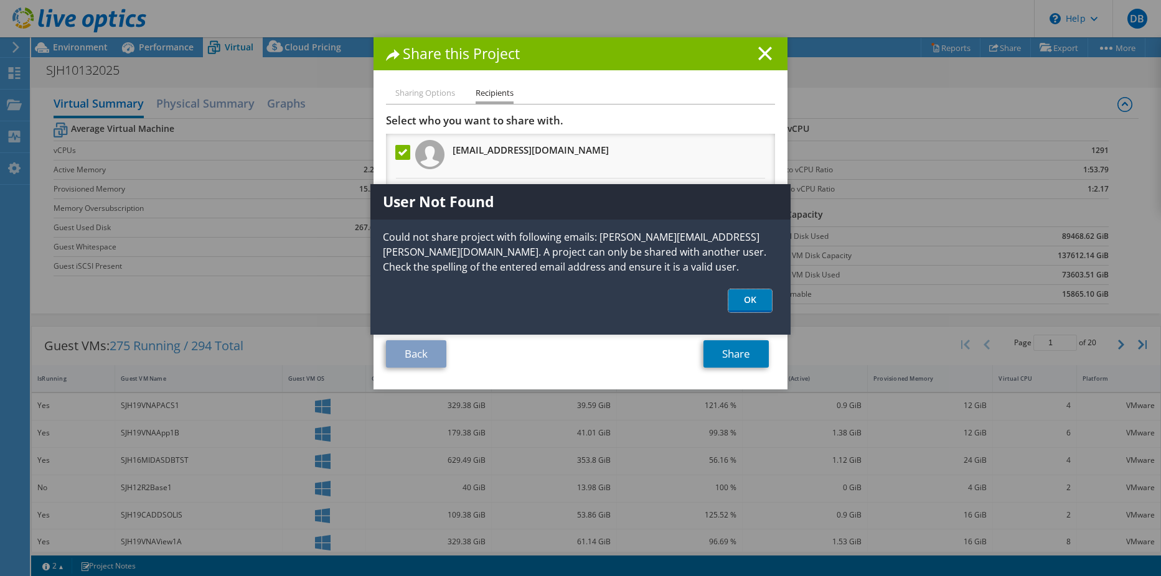
click at [747, 298] on link "OK" at bounding box center [750, 300] width 44 height 23
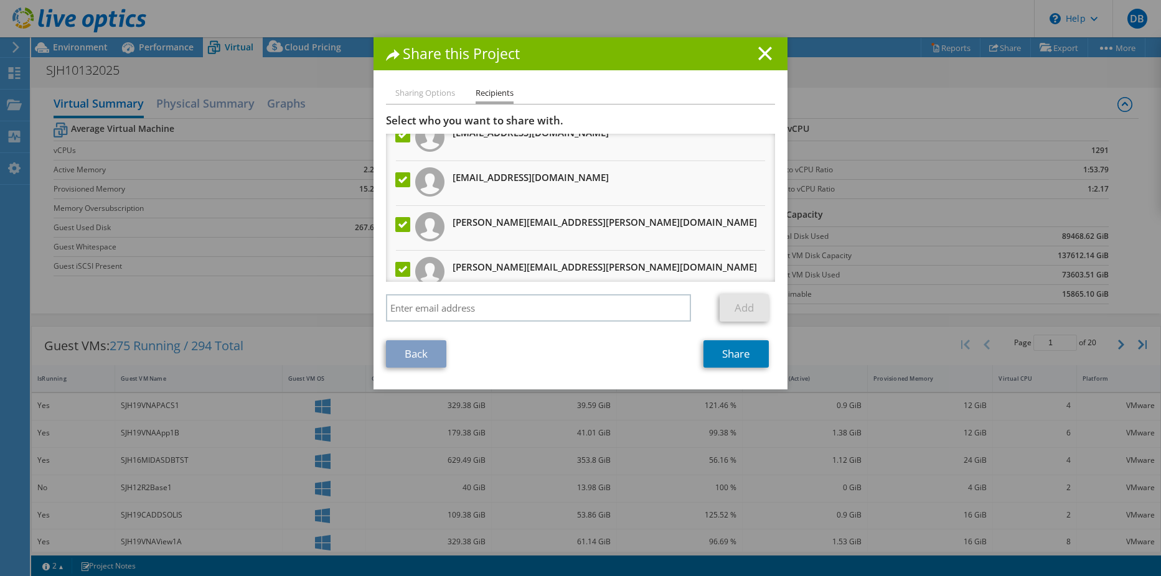
scroll to position [124, 0]
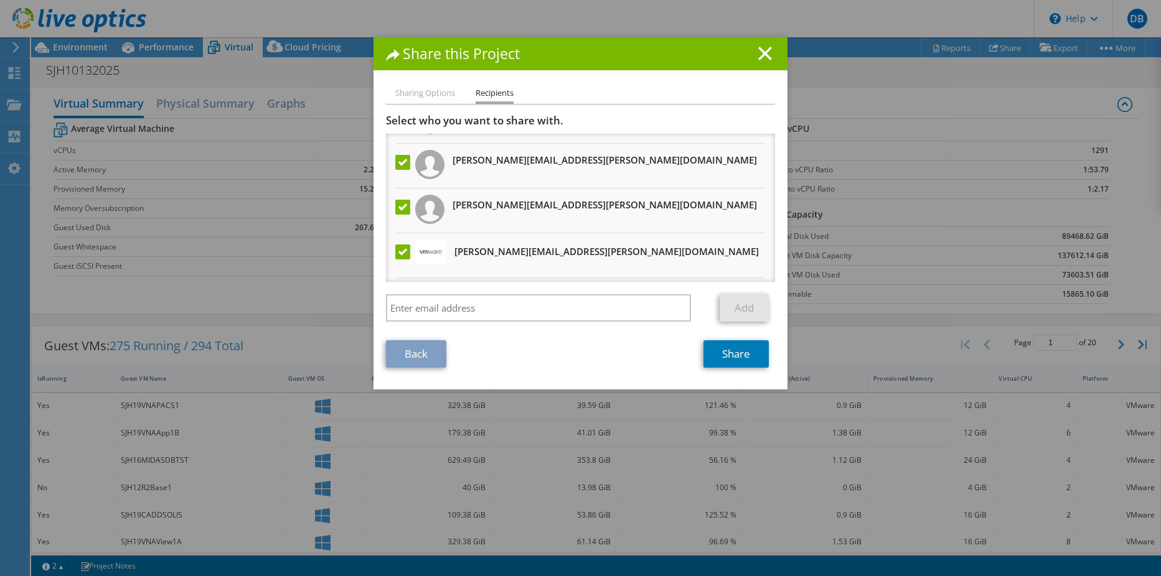
click at [399, 162] on label at bounding box center [404, 162] width 18 height 15
click at [0, 0] on input "checkbox" at bounding box center [0, 0] width 0 height 0
click at [749, 362] on link "Share" at bounding box center [735, 353] width 65 height 27
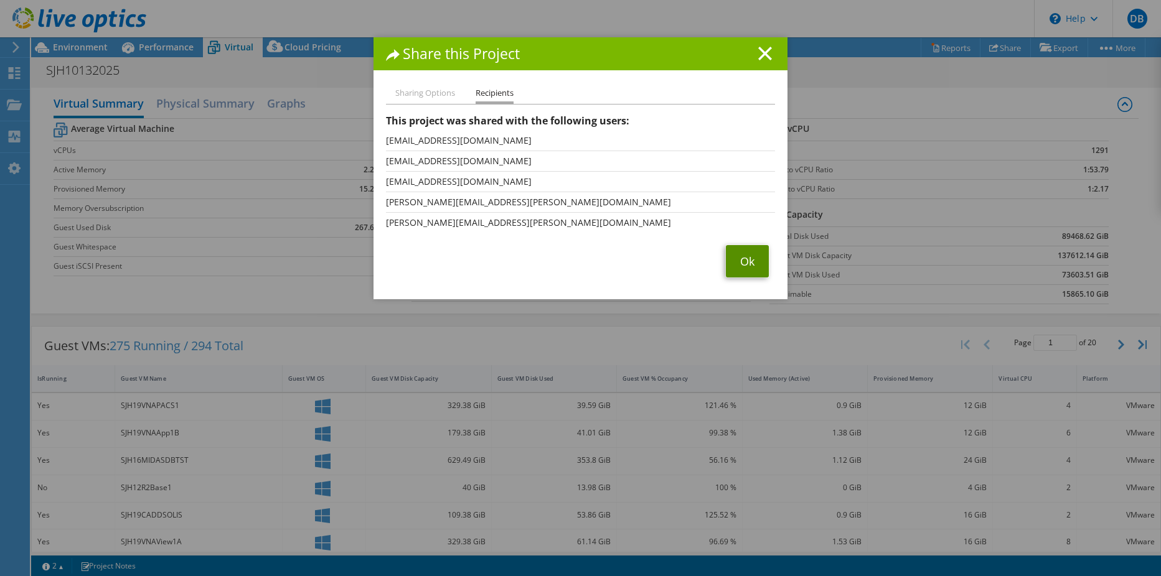
drag, startPoint x: 737, startPoint y: 260, endPoint x: 731, endPoint y: 246, distance: 15.0
click at [737, 260] on link "Ok" at bounding box center [747, 261] width 43 height 32
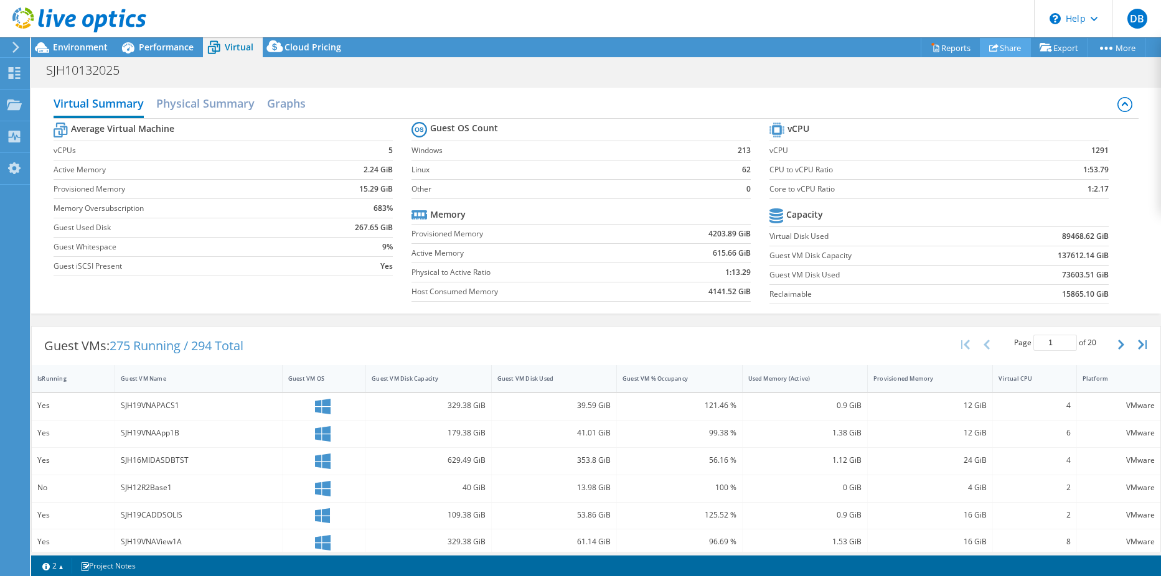
click at [1002, 46] on link "Share" at bounding box center [1005, 47] width 51 height 19
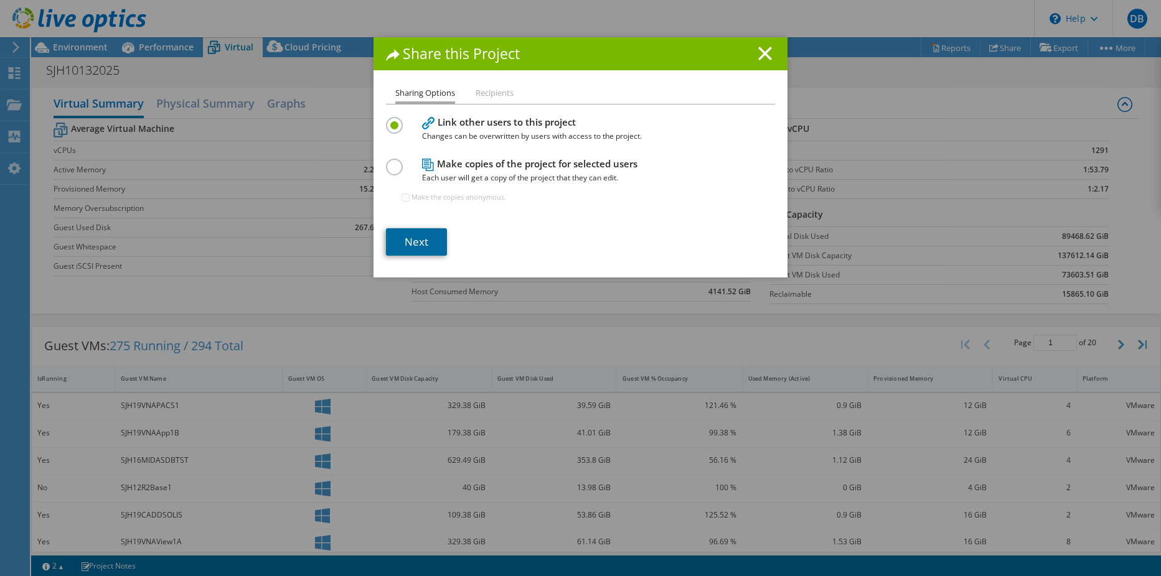
click at [413, 235] on link "Next" at bounding box center [416, 241] width 61 height 27
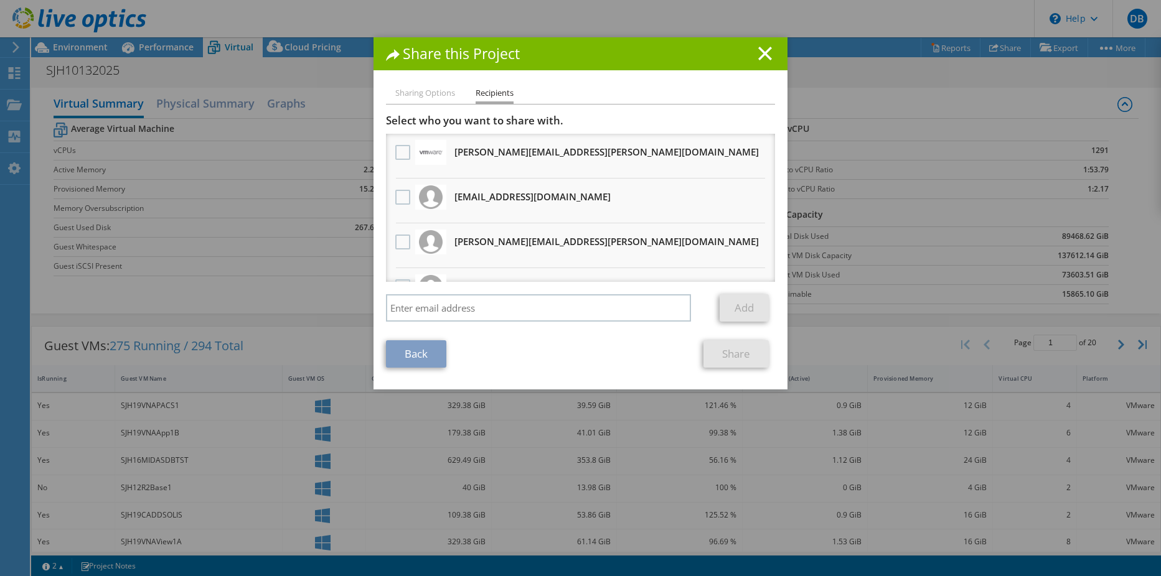
scroll to position [121, 0]
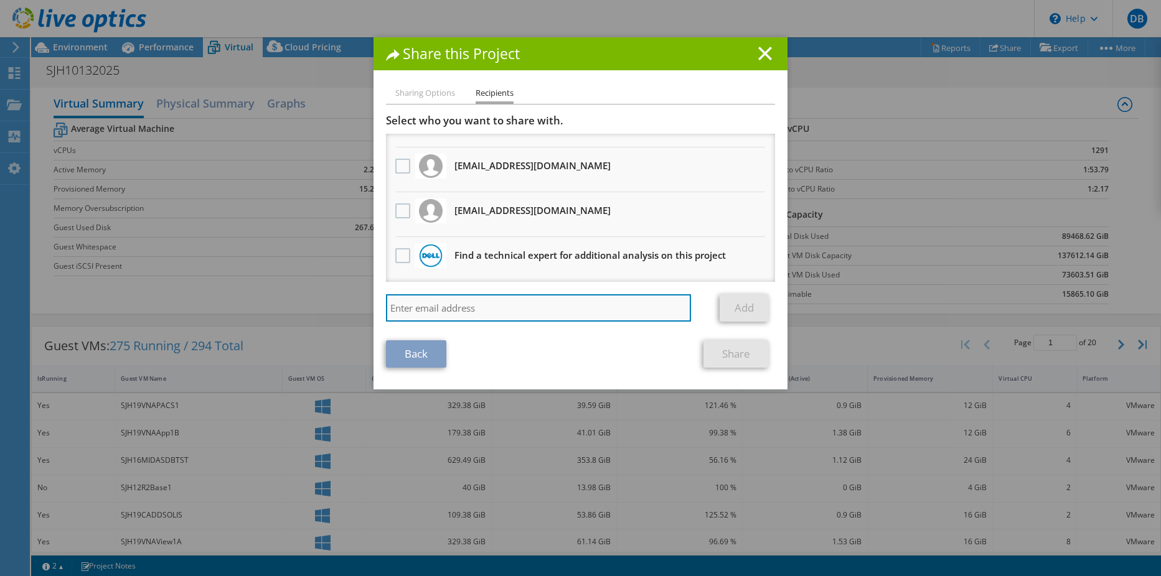
click at [507, 303] on input "search" at bounding box center [538, 307] width 305 height 27
type input "angela.vidican@broadcom.com"
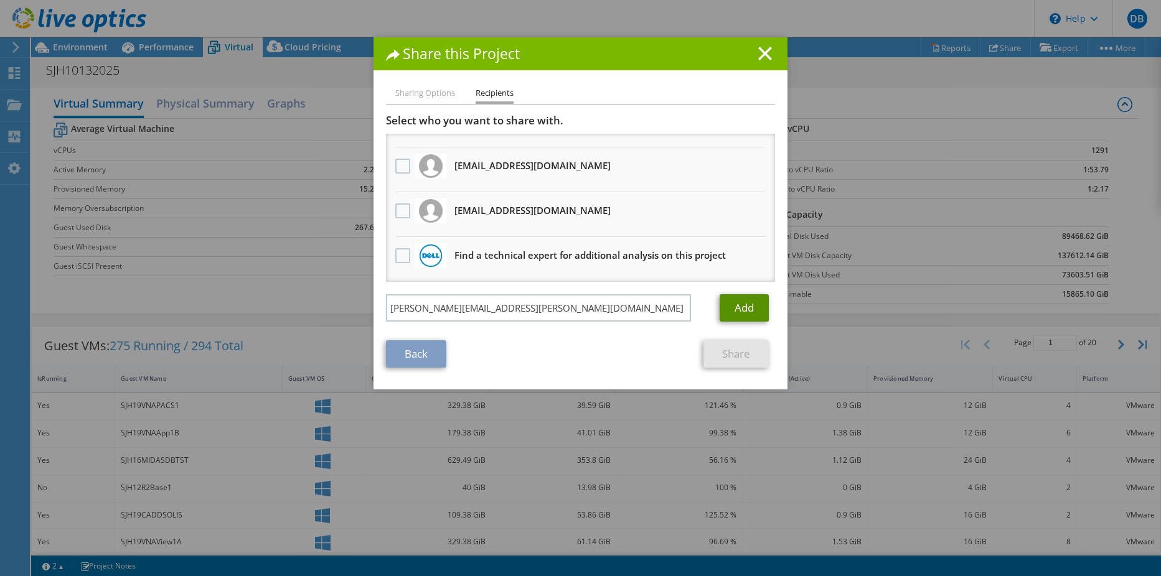
click at [742, 309] on link "Add" at bounding box center [743, 307] width 49 height 27
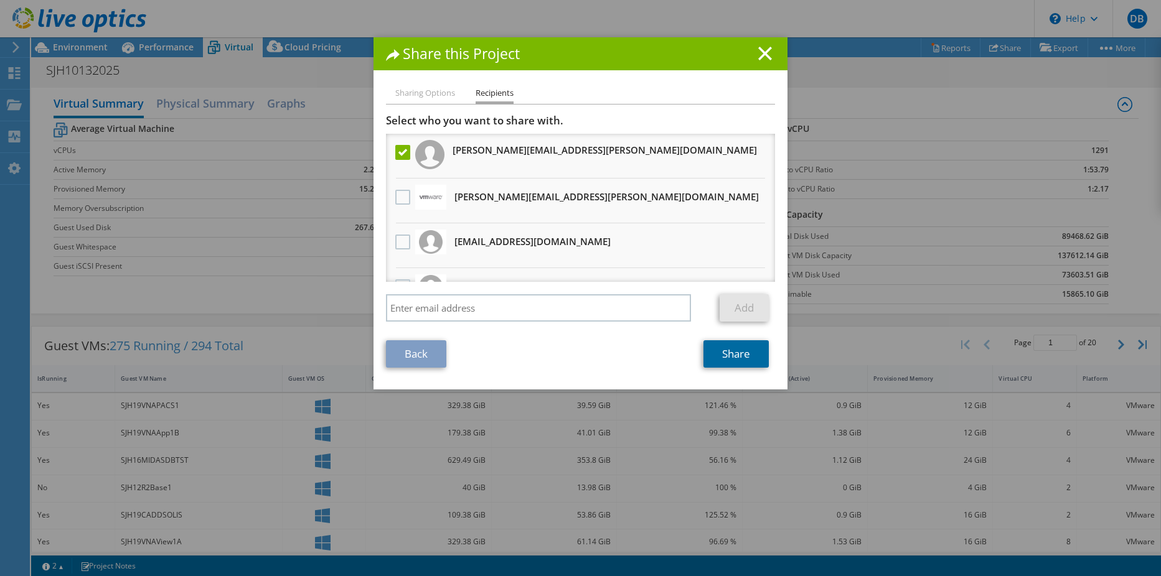
click at [723, 358] on link "Share" at bounding box center [735, 353] width 65 height 27
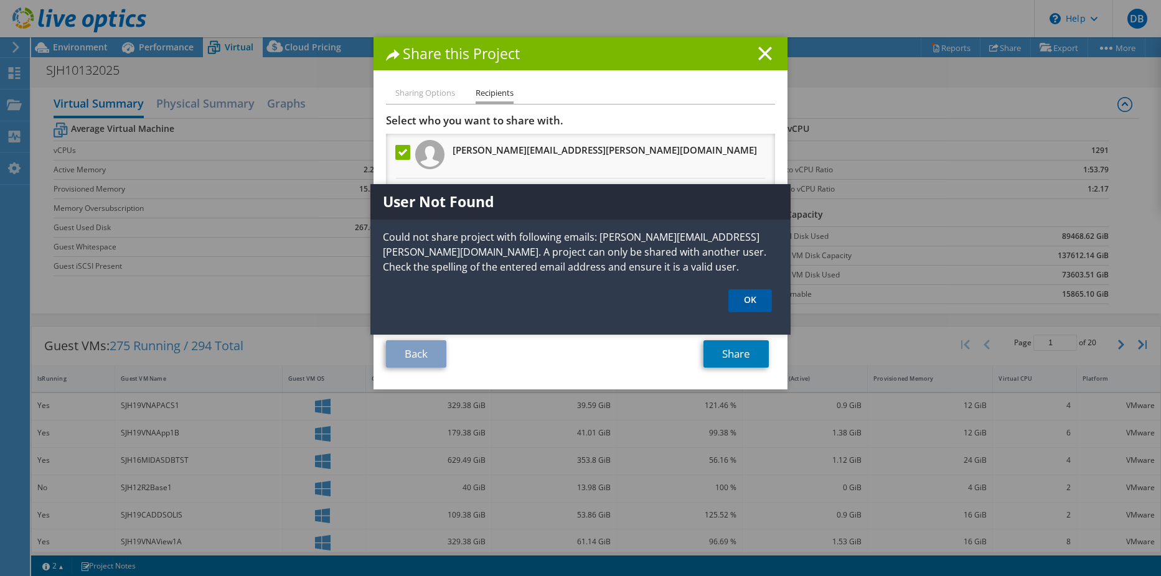
click at [755, 297] on link "OK" at bounding box center [750, 300] width 44 height 23
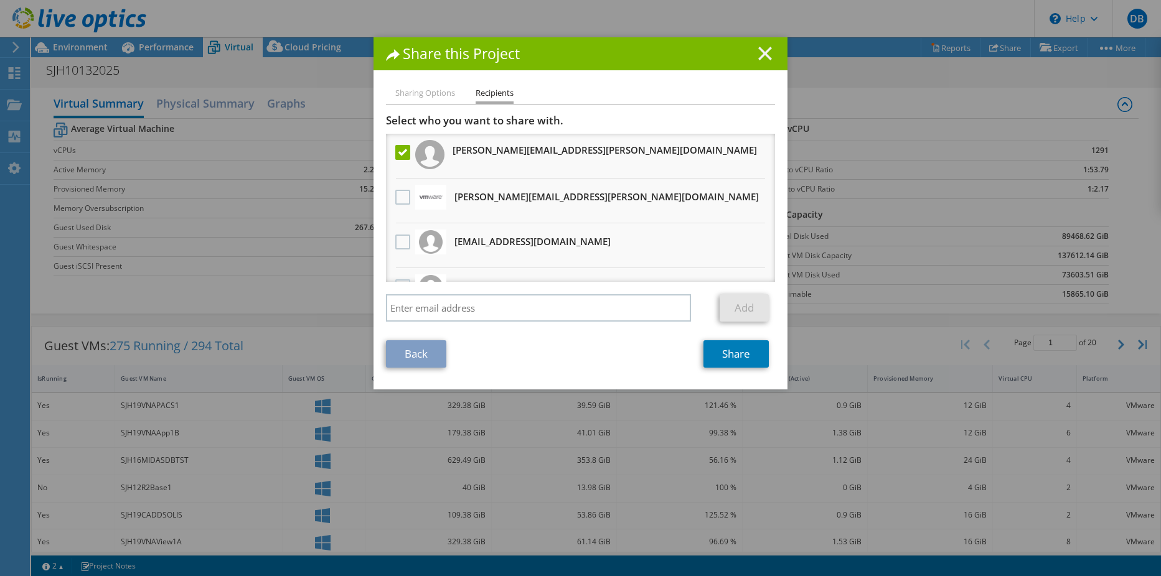
click at [758, 47] on icon at bounding box center [765, 54] width 14 height 14
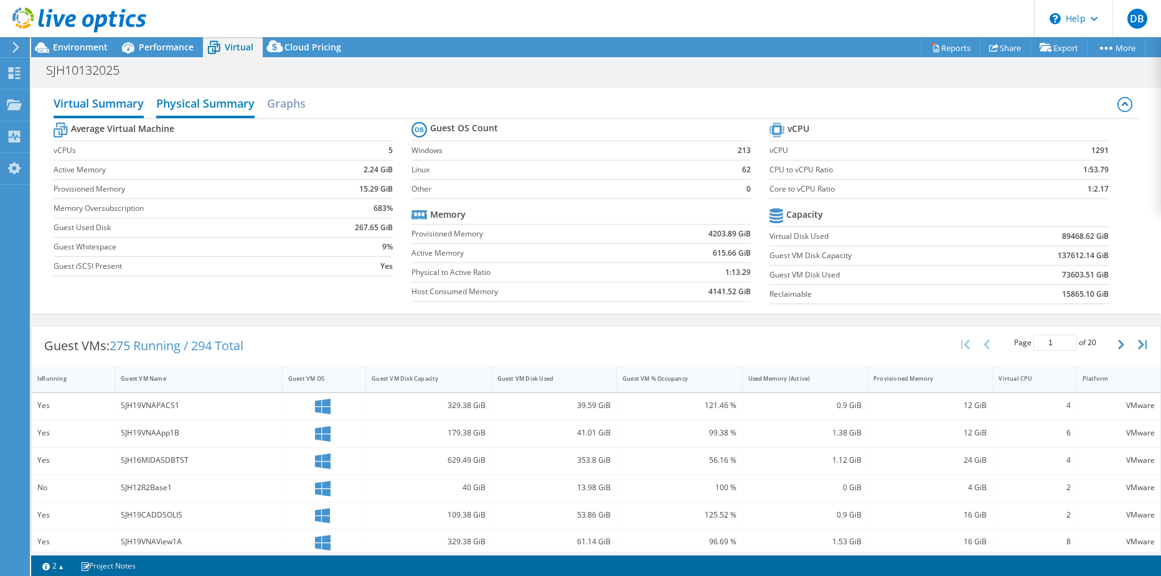
click at [190, 97] on h2 "Physical Summary" at bounding box center [205, 104] width 98 height 27
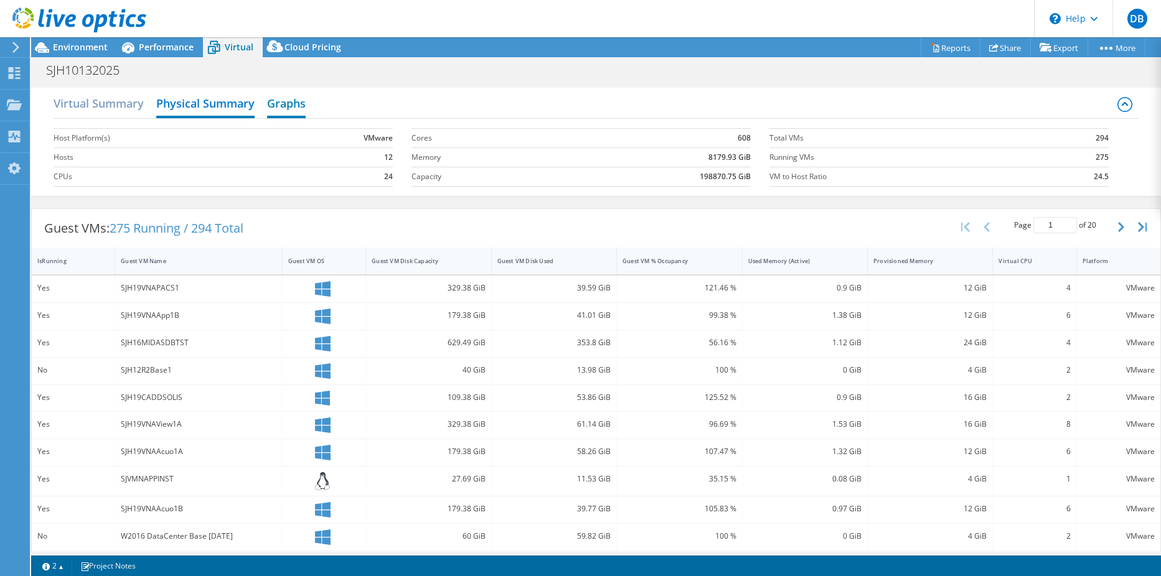
click at [290, 109] on h2 "Graphs" at bounding box center [286, 104] width 39 height 27
